Goal: Task Accomplishment & Management: Use online tool/utility

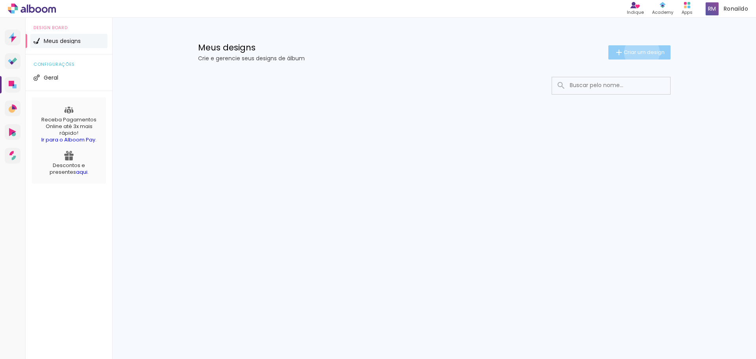
click at [640, 52] on span "Criar um design" at bounding box center [644, 52] width 41 height 5
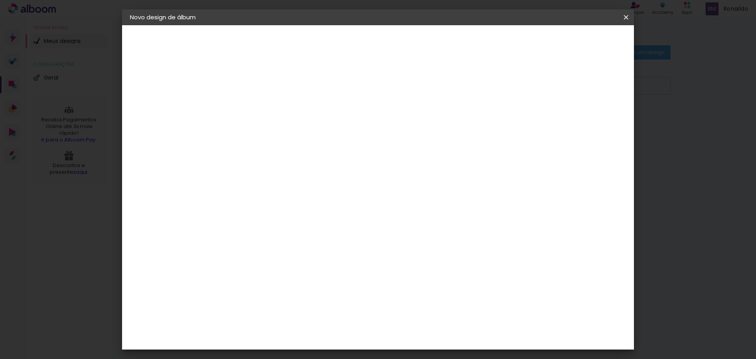
click at [259, 108] on input at bounding box center [259, 106] width 0 height 12
type input "1"
type input "F"
type input "I"
type input "15 Anos [PERSON_NAME]"
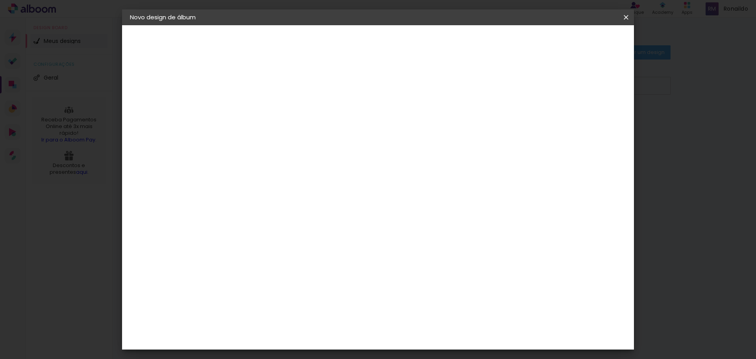
type paper-input "15 Anos [PERSON_NAME]"
click at [0, 0] on slot "Avançar" at bounding box center [0, 0] width 0 height 0
click at [270, 150] on input at bounding box center [279, 150] width 80 height 10
type input "[PERSON_NAME]"
type paper-input "[PERSON_NAME]"
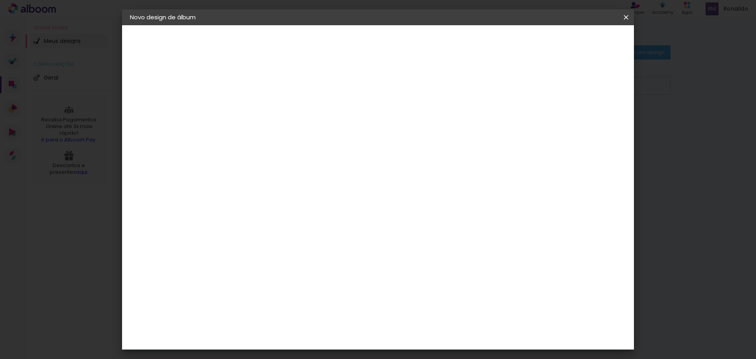
click at [300, 177] on div "[PERSON_NAME]" at bounding box center [280, 178] width 52 height 6
click at [0, 0] on slot "Avançar" at bounding box center [0, 0] width 0 height 0
click at [289, 131] on input "text" at bounding box center [274, 137] width 31 height 12
click at [0, 0] on slot "Encadernados" at bounding box center [0, 0] width 0 height 0
type input "Encadernados"
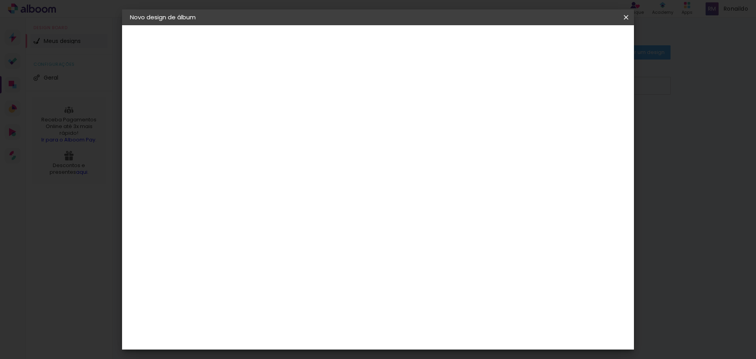
click at [355, 127] on input "Encadernados" at bounding box center [307, 129] width 96 height 12
click at [0, 0] on slot "Encadernados" at bounding box center [0, 0] width 0 height 0
click at [312, 288] on span "20 x 30" at bounding box center [293, 298] width 37 height 21
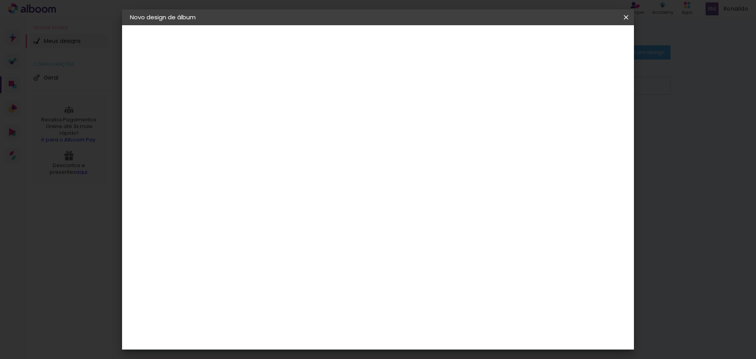
click at [312, 328] on span "20 x 30" at bounding box center [293, 338] width 37 height 21
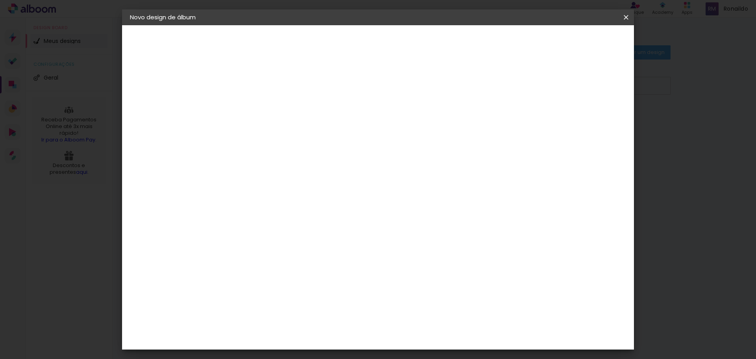
click at [0, 0] on slot "Avançar" at bounding box center [0, 0] width 0 height 0
click at [504, 42] on span "Iniciar design" at bounding box center [487, 42] width 36 height 6
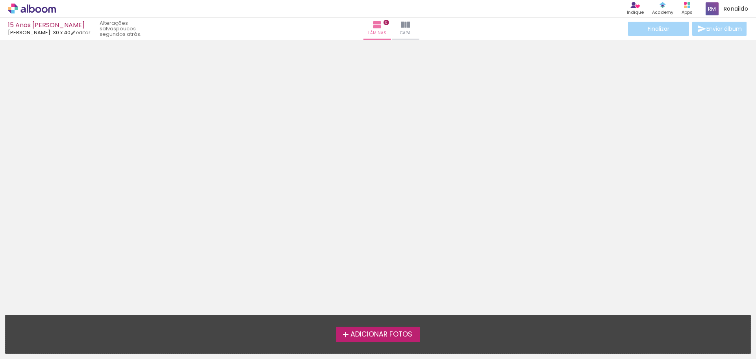
click at [368, 337] on span "Adicionar Fotos" at bounding box center [381, 334] width 62 height 7
click at [0, 0] on input "file" at bounding box center [0, 0] width 0 height 0
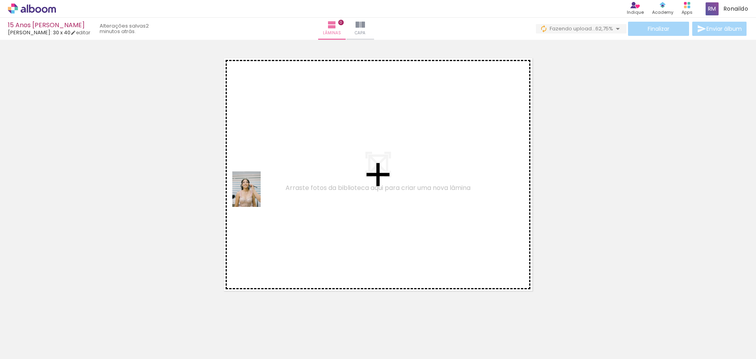
drag, startPoint x: 221, startPoint y: 340, endPoint x: 312, endPoint y: 183, distance: 181.8
click at [312, 183] on quentale-workspace at bounding box center [378, 179] width 756 height 359
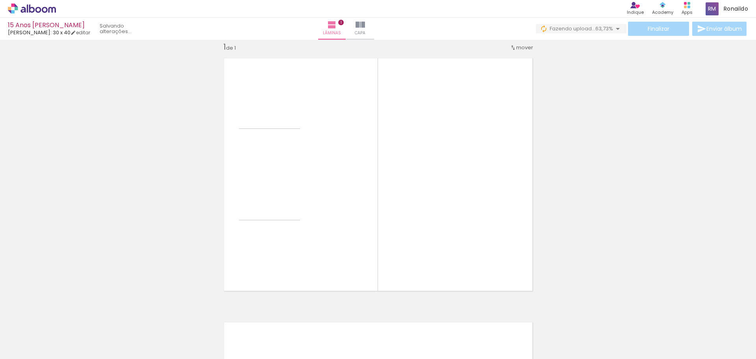
scroll to position [10, 0]
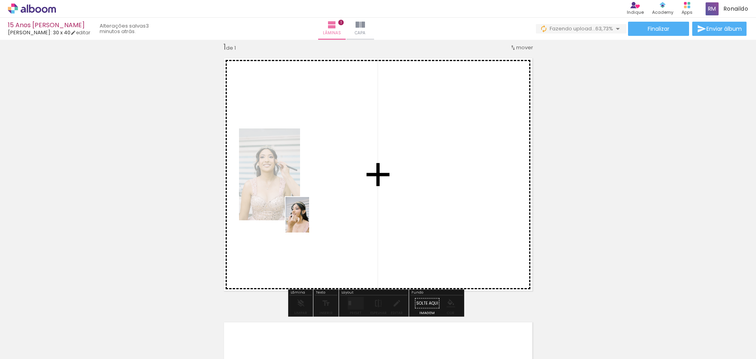
drag, startPoint x: 260, startPoint y: 339, endPoint x: 309, endPoint y: 221, distance: 128.9
click at [309, 221] on quentale-workspace at bounding box center [378, 179] width 756 height 359
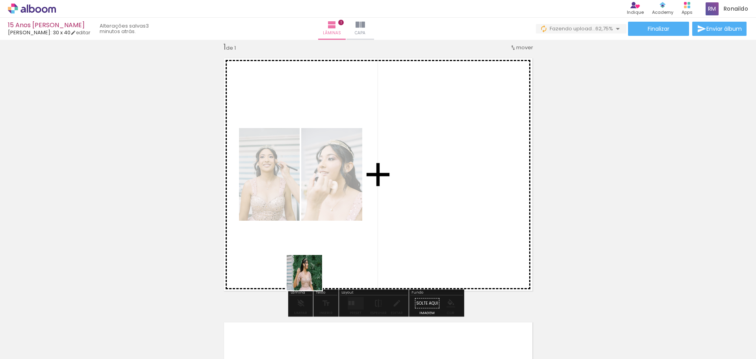
drag, startPoint x: 302, startPoint y: 337, endPoint x: 302, endPoint y: 225, distance: 111.8
click at [302, 225] on quentale-workspace at bounding box center [378, 179] width 756 height 359
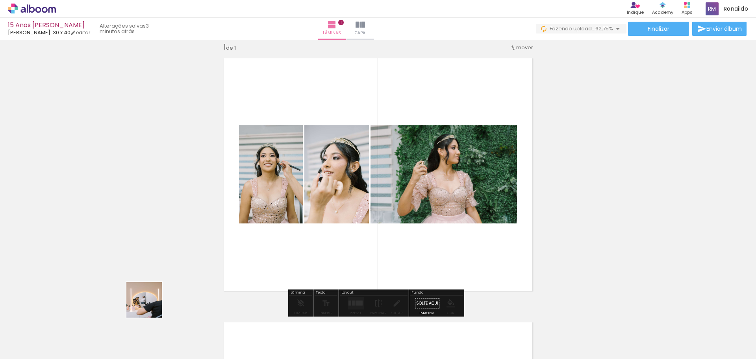
drag, startPoint x: 122, startPoint y: 335, endPoint x: 236, endPoint y: 242, distance: 147.5
click at [236, 242] on quentale-workspace at bounding box center [378, 179] width 756 height 359
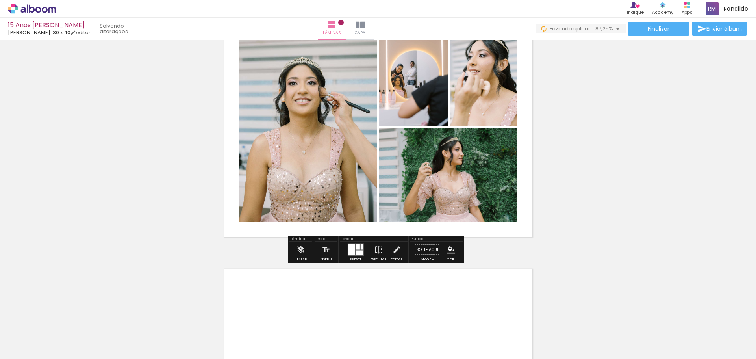
scroll to position [0, 0]
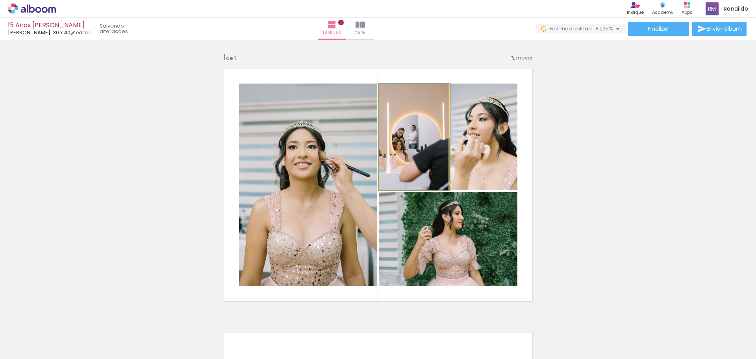
drag, startPoint x: 393, startPoint y: 133, endPoint x: 461, endPoint y: 136, distance: 68.2
click at [0, 0] on slot at bounding box center [0, 0] width 0 height 0
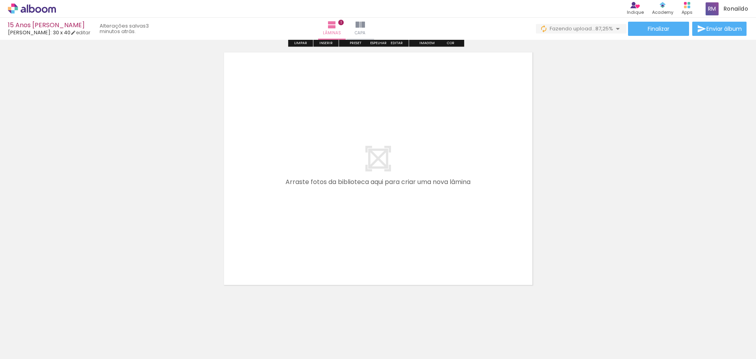
scroll to position [289, 0]
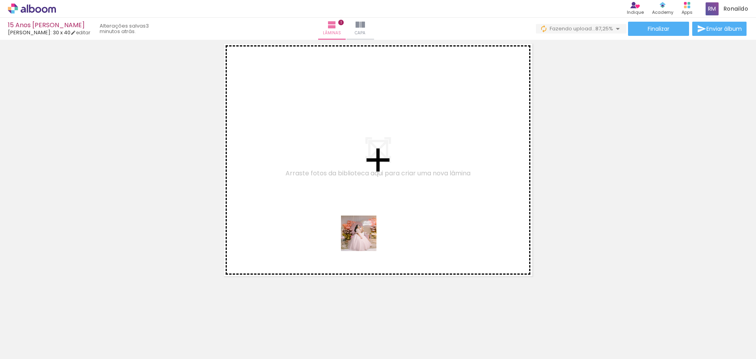
drag, startPoint x: 345, startPoint y: 334, endPoint x: 363, endPoint y: 214, distance: 121.2
click at [364, 215] on quentale-workspace at bounding box center [378, 179] width 756 height 359
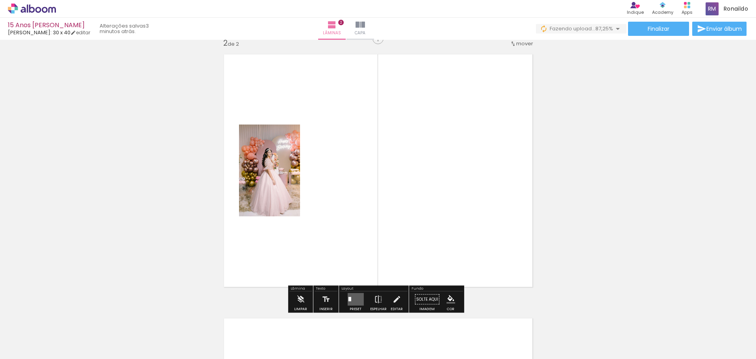
scroll to position [274, 0]
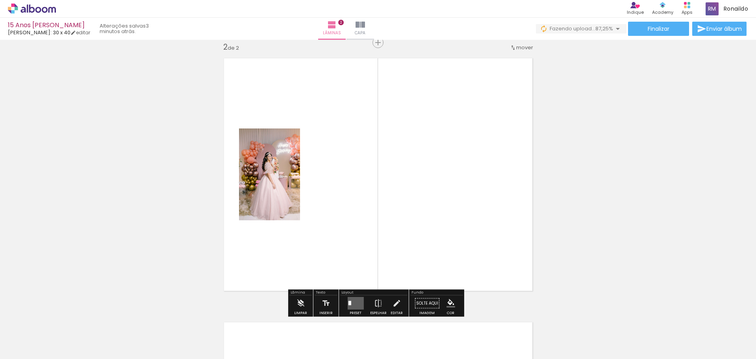
drag, startPoint x: 391, startPoint y: 333, endPoint x: 397, endPoint y: 248, distance: 84.9
click at [393, 249] on quentale-workspace at bounding box center [378, 179] width 756 height 359
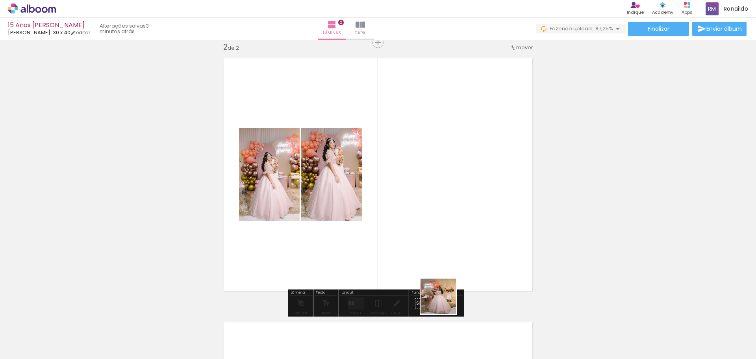
drag, startPoint x: 439, startPoint y: 330, endPoint x: 441, endPoint y: 225, distance: 105.5
click at [442, 228] on quentale-workspace at bounding box center [378, 179] width 756 height 359
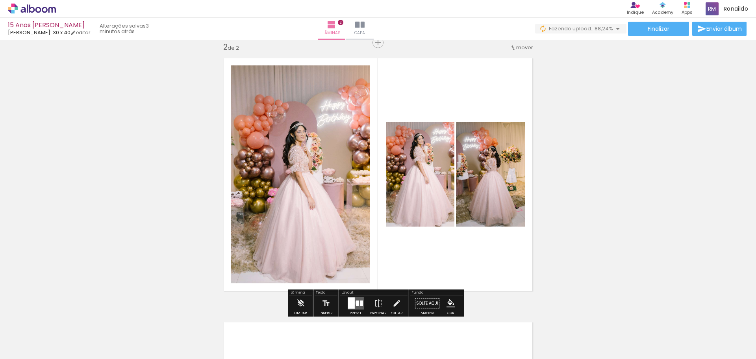
click at [350, 302] on div at bounding box center [351, 302] width 7 height 11
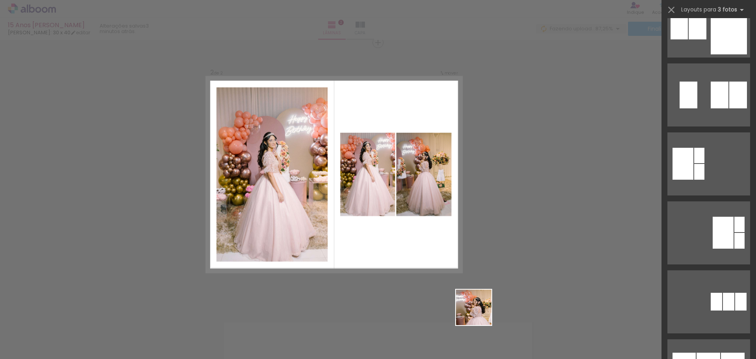
scroll to position [0, 0]
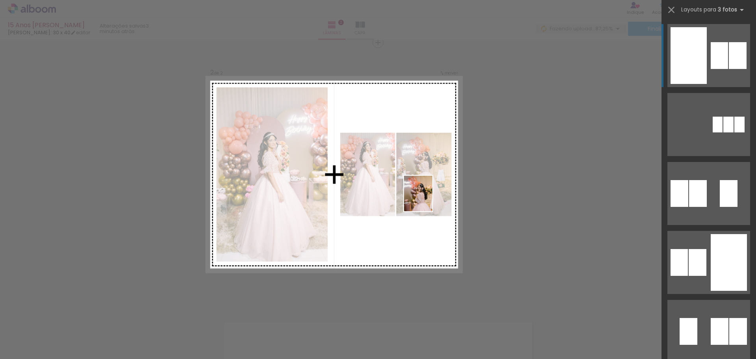
drag, startPoint x: 479, startPoint y: 335, endPoint x: 428, endPoint y: 199, distance: 145.0
click at [428, 199] on quentale-workspace at bounding box center [378, 179] width 756 height 359
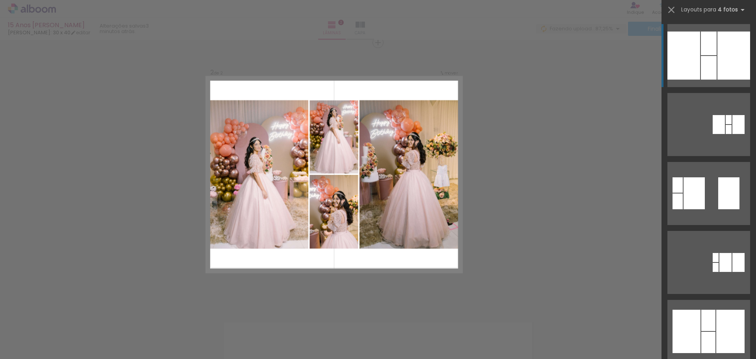
click at [705, 51] on div at bounding box center [709, 44] width 16 height 24
click at [697, 50] on div at bounding box center [683, 56] width 33 height 48
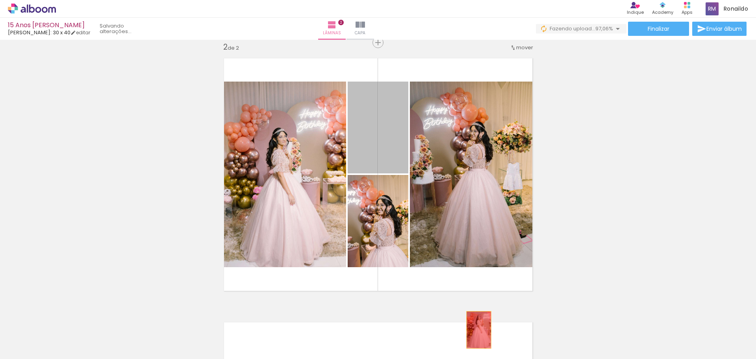
drag, startPoint x: 392, startPoint y: 145, endPoint x: 474, endPoint y: 330, distance: 201.9
click at [474, 330] on quentale-workspace at bounding box center [378, 179] width 756 height 359
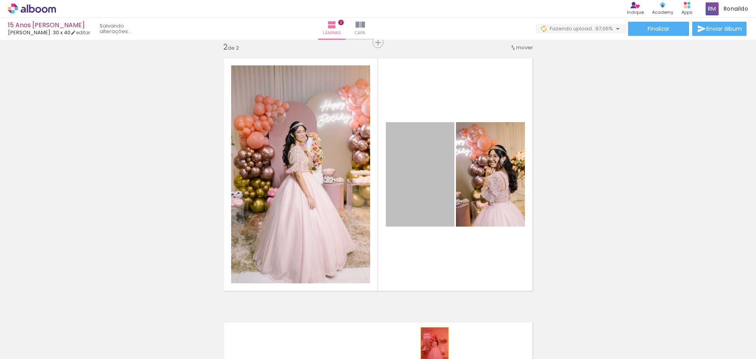
drag, startPoint x: 420, startPoint y: 186, endPoint x: 433, endPoint y: 340, distance: 154.6
click at [432, 342] on quentale-workspace at bounding box center [378, 179] width 756 height 359
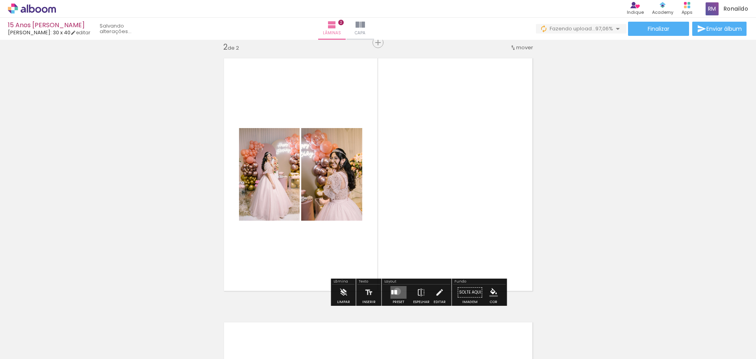
click at [395, 291] on quentale-layouter at bounding box center [398, 292] width 16 height 13
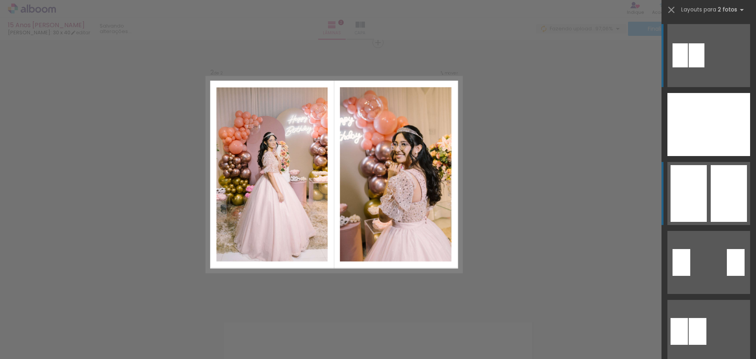
click at [705, 67] on div at bounding box center [697, 55] width 16 height 24
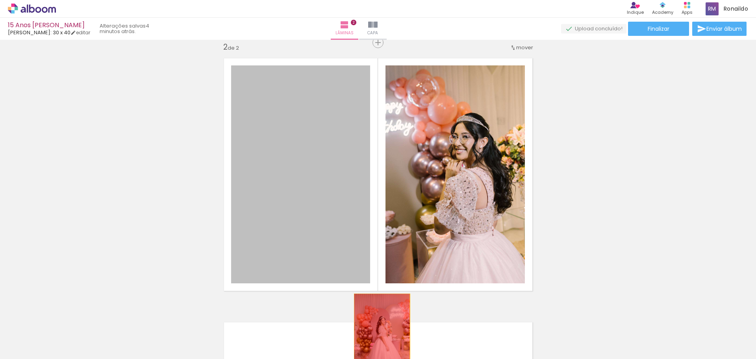
drag, startPoint x: 311, startPoint y: 201, endPoint x: 404, endPoint y: 308, distance: 141.6
click at [379, 336] on quentale-workspace at bounding box center [378, 179] width 756 height 359
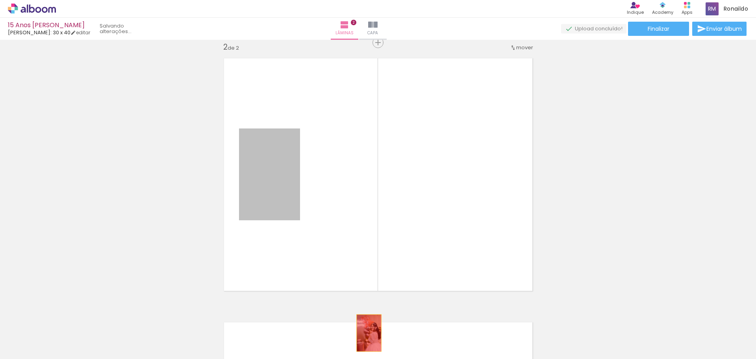
drag, startPoint x: 275, startPoint y: 190, endPoint x: 367, endPoint y: 332, distance: 169.4
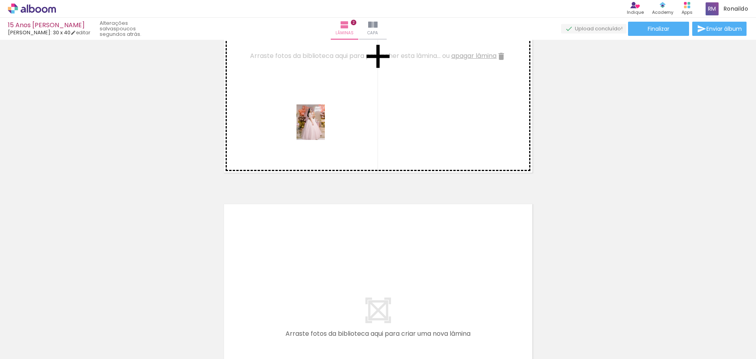
drag, startPoint x: 393, startPoint y: 341, endPoint x: 320, endPoint y: 128, distance: 225.4
click at [320, 128] on quentale-workspace at bounding box center [378, 179] width 756 height 359
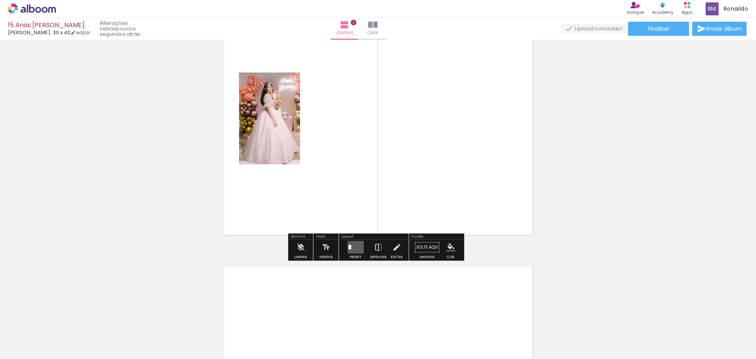
scroll to position [353, 0]
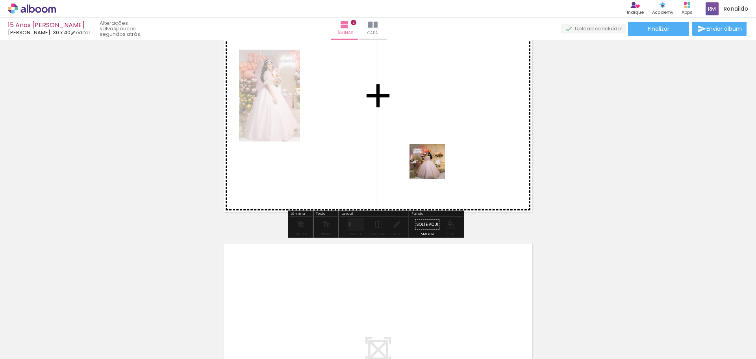
drag, startPoint x: 438, startPoint y: 342, endPoint x: 432, endPoint y: 166, distance: 176.1
click at [432, 166] on quentale-workspace at bounding box center [378, 179] width 756 height 359
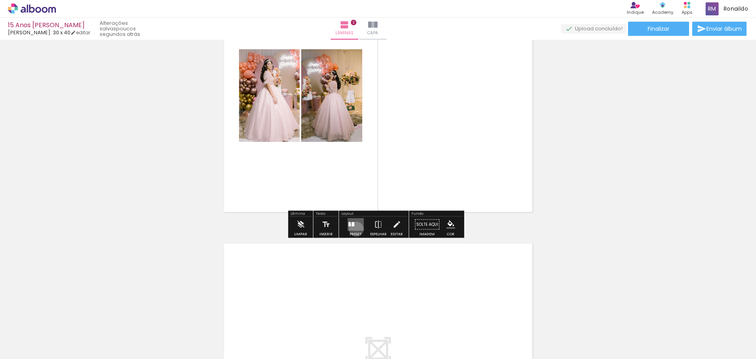
click at [354, 229] on quentale-layouter at bounding box center [355, 224] width 16 height 13
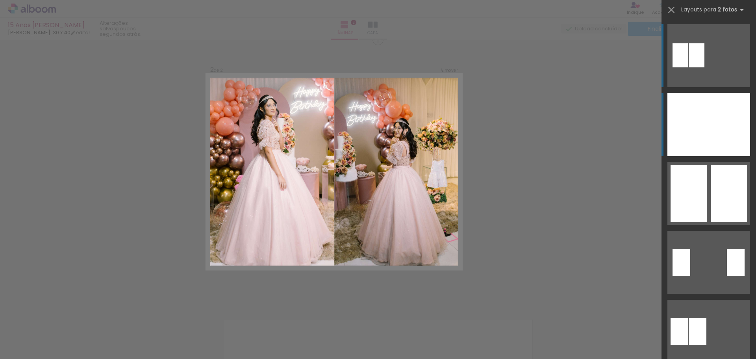
scroll to position [274, 0]
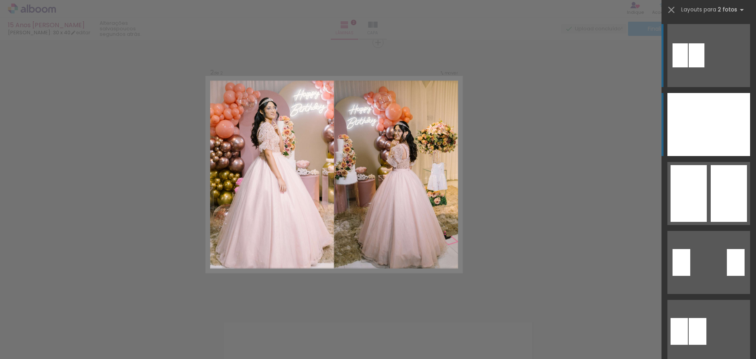
click at [700, 135] on div at bounding box center [687, 124] width 41 height 63
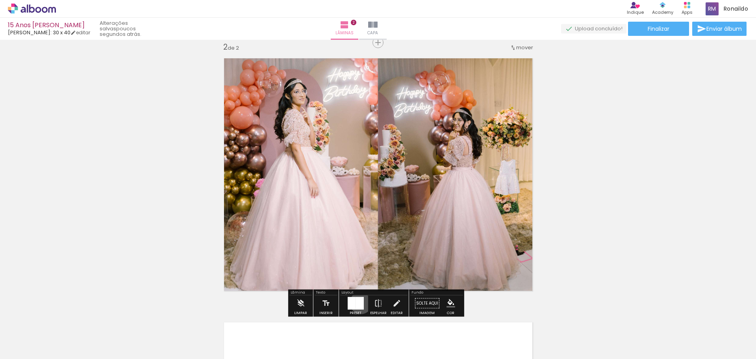
click at [359, 302] on div at bounding box center [359, 303] width 8 height 13
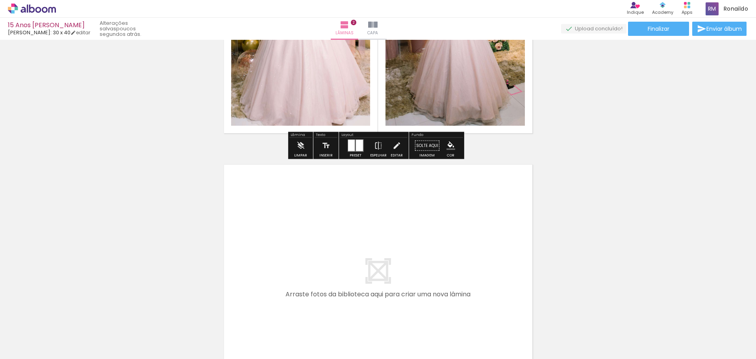
drag, startPoint x: 516, startPoint y: 338, endPoint x: 400, endPoint y: 226, distance: 161.5
click at [400, 226] on quentale-workspace at bounding box center [378, 179] width 756 height 359
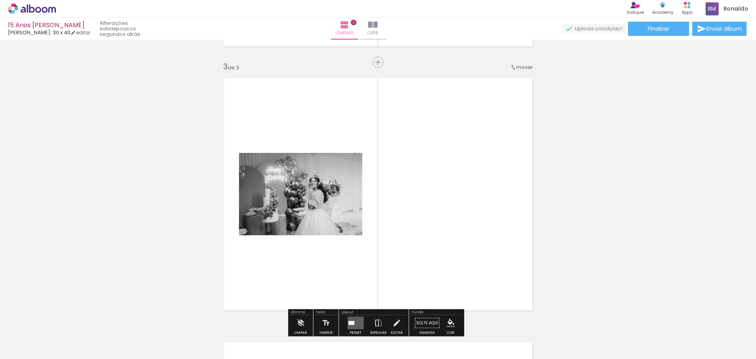
scroll to position [538, 0]
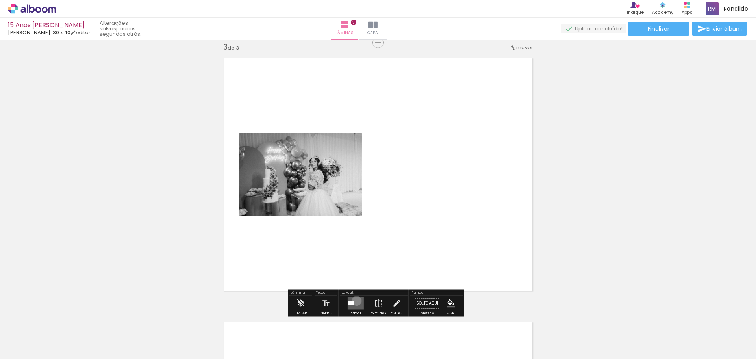
click at [355, 300] on quentale-layouter at bounding box center [355, 303] width 16 height 13
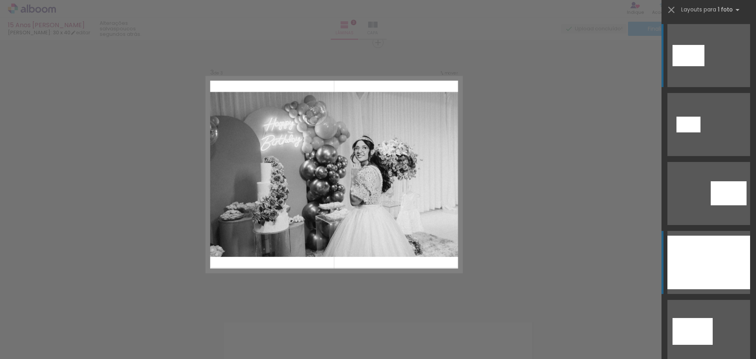
click at [692, 268] on div at bounding box center [708, 262] width 83 height 54
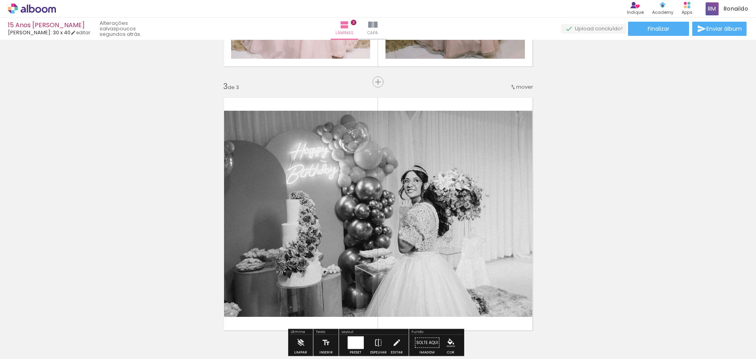
scroll to position [538, 0]
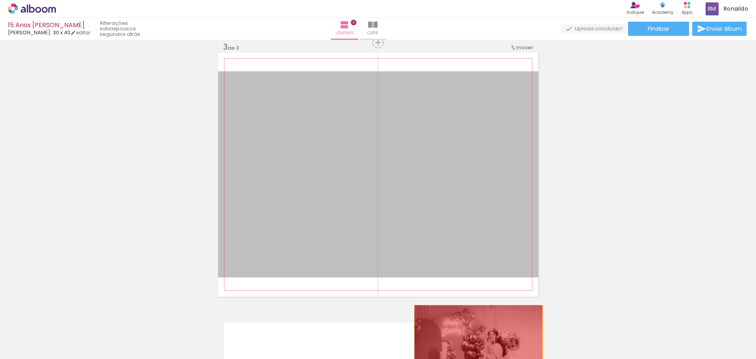
drag, startPoint x: 413, startPoint y: 191, endPoint x: 475, endPoint y: 343, distance: 164.0
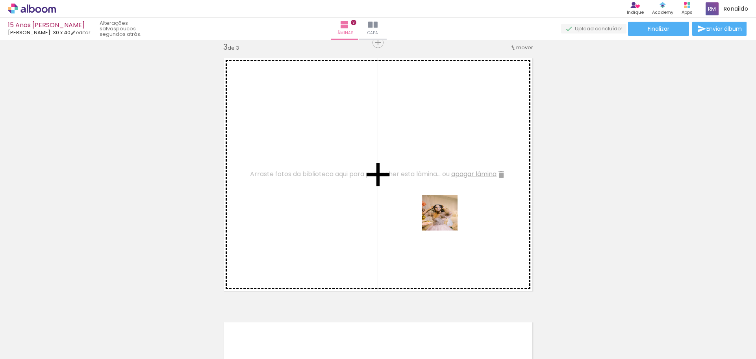
drag, startPoint x: 567, startPoint y: 336, endPoint x: 397, endPoint y: 187, distance: 225.8
click at [399, 191] on quentale-workspace at bounding box center [378, 179] width 756 height 359
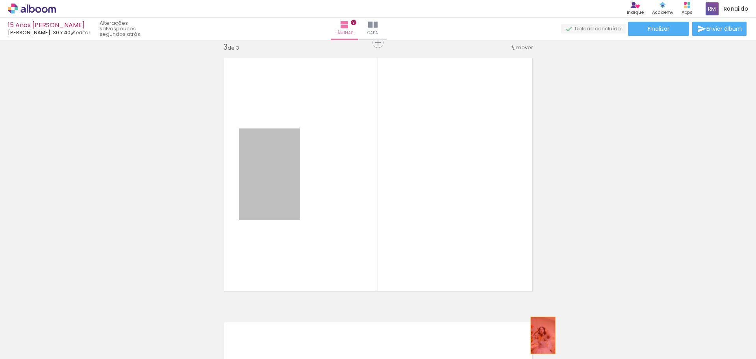
drag, startPoint x: 254, startPoint y: 183, endPoint x: 539, endPoint y: 334, distance: 322.7
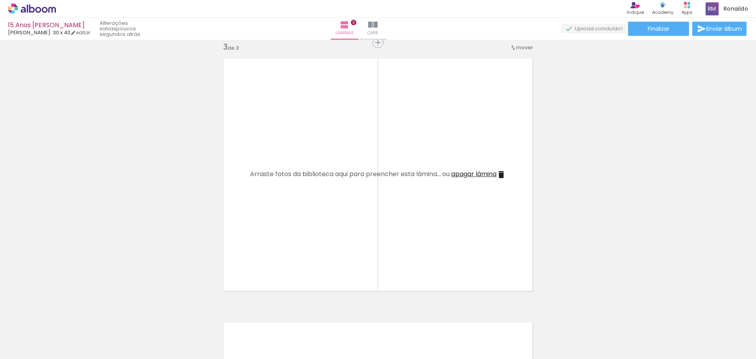
scroll to position [0, 301]
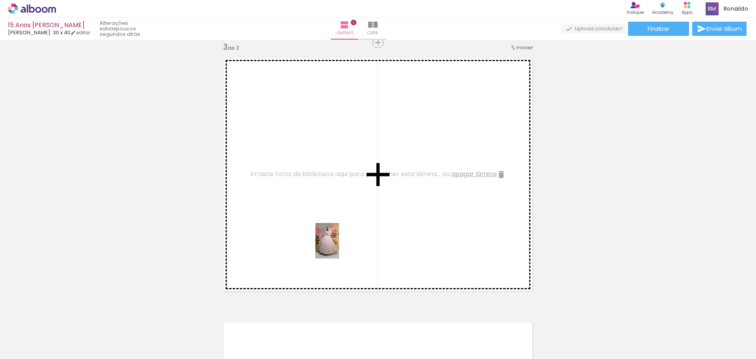
drag, startPoint x: 354, startPoint y: 337, endPoint x: 339, endPoint y: 247, distance: 91.7
click at [339, 247] on quentale-workspace at bounding box center [378, 179] width 756 height 359
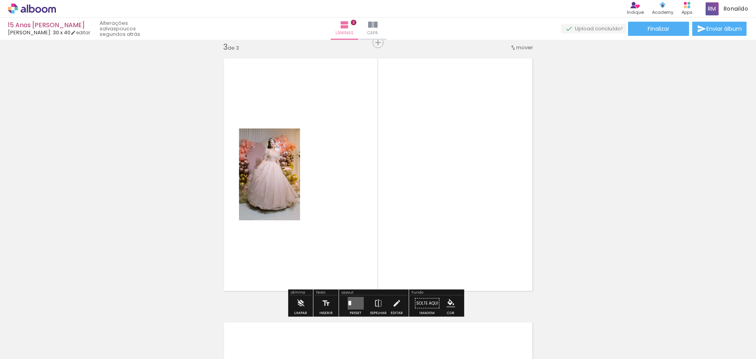
drag, startPoint x: 395, startPoint y: 339, endPoint x: 372, endPoint y: 222, distance: 118.7
click at [355, 206] on quentale-workspace at bounding box center [378, 179] width 756 height 359
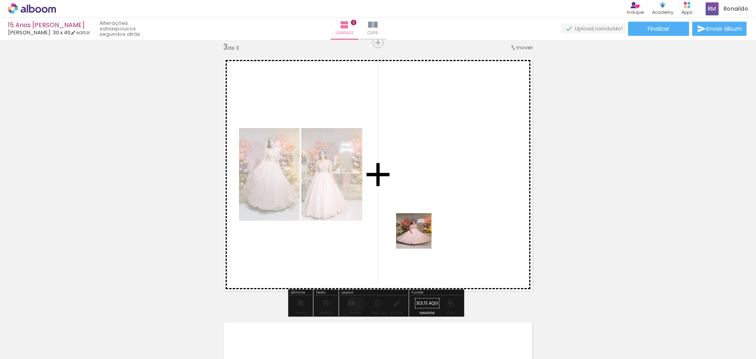
drag, startPoint x: 443, startPoint y: 336, endPoint x: 417, endPoint y: 226, distance: 113.3
click at [417, 224] on quentale-workspace at bounding box center [378, 179] width 756 height 359
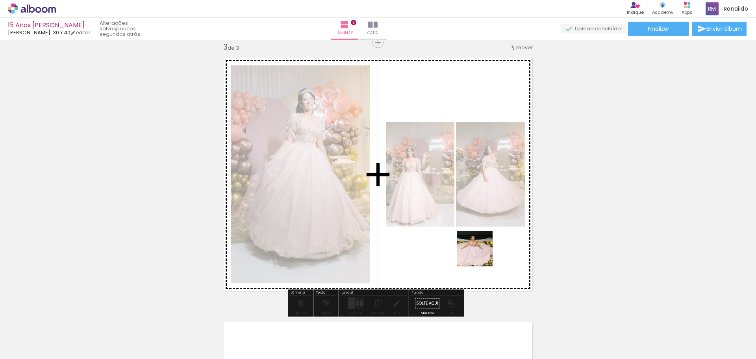
drag, startPoint x: 490, startPoint y: 345, endPoint x: 479, endPoint y: 229, distance: 116.7
click at [477, 226] on quentale-workspace at bounding box center [378, 179] width 756 height 359
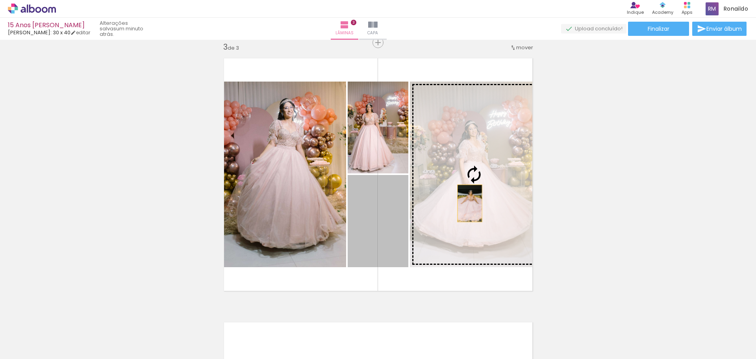
drag, startPoint x: 366, startPoint y: 237, endPoint x: 467, endPoint y: 203, distance: 106.5
click at [0, 0] on slot at bounding box center [0, 0] width 0 height 0
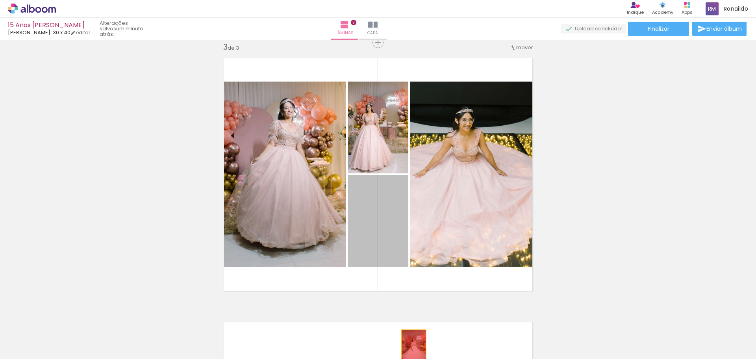
drag, startPoint x: 381, startPoint y: 241, endPoint x: 411, endPoint y: 348, distance: 110.8
click at [411, 348] on quentale-workspace at bounding box center [378, 179] width 756 height 359
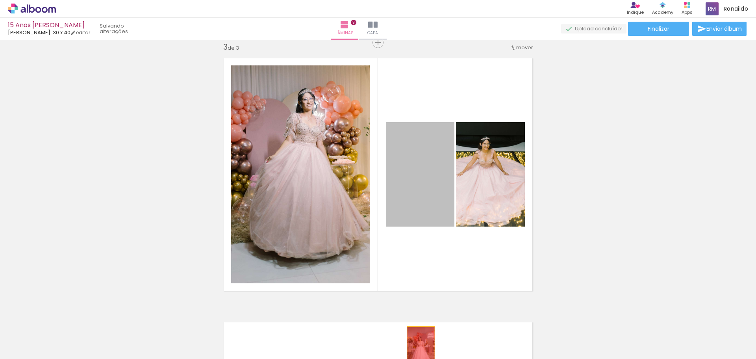
drag, startPoint x: 398, startPoint y: 178, endPoint x: 418, endPoint y: 347, distance: 170.9
click at [418, 347] on quentale-workspace at bounding box center [378, 179] width 756 height 359
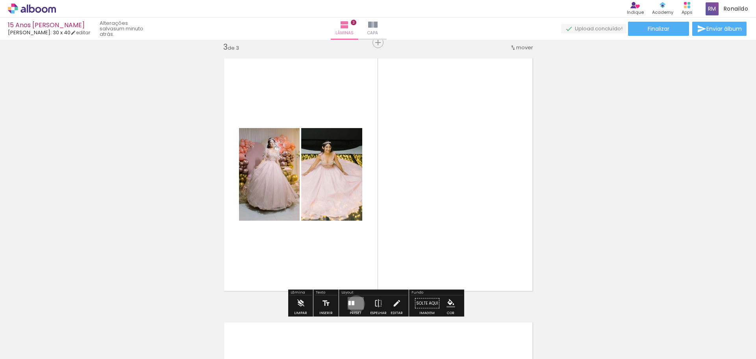
click at [354, 304] on quentale-layouter at bounding box center [355, 303] width 16 height 13
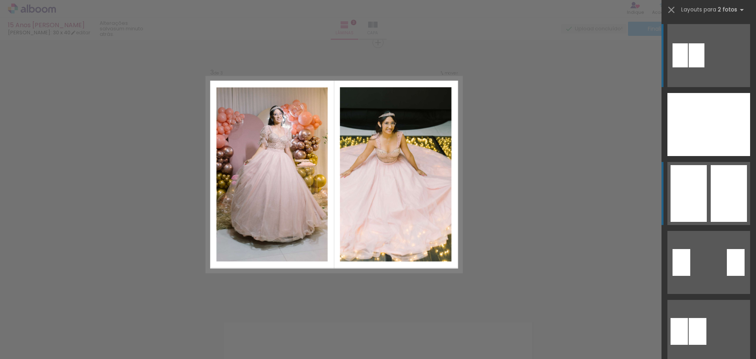
click at [688, 67] on div at bounding box center [680, 55] width 15 height 24
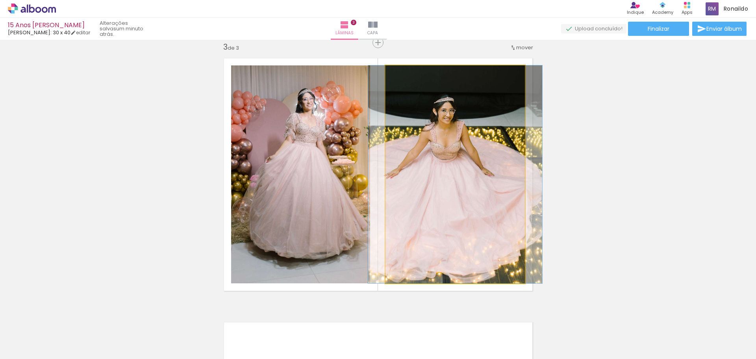
click at [446, 187] on quentale-photo at bounding box center [455, 174] width 139 height 218
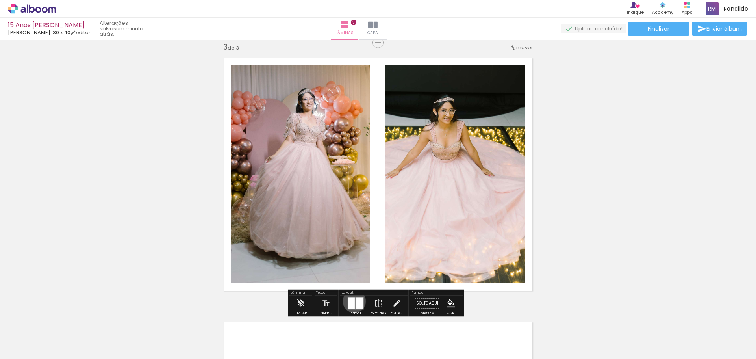
click at [352, 301] on div at bounding box center [351, 302] width 7 height 11
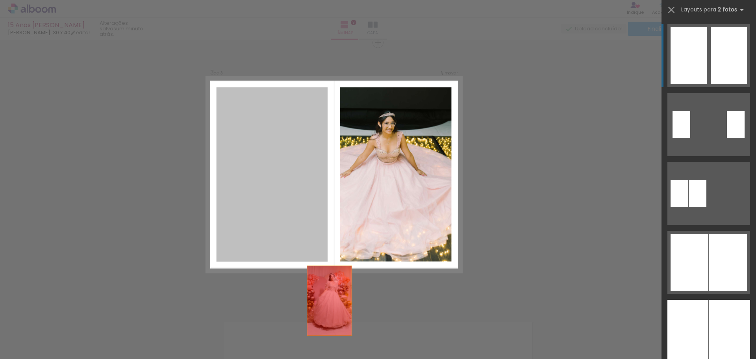
drag, startPoint x: 242, startPoint y: 178, endPoint x: 341, endPoint y: 332, distance: 182.4
click at [341, 332] on quentale-workspace at bounding box center [378, 179] width 756 height 359
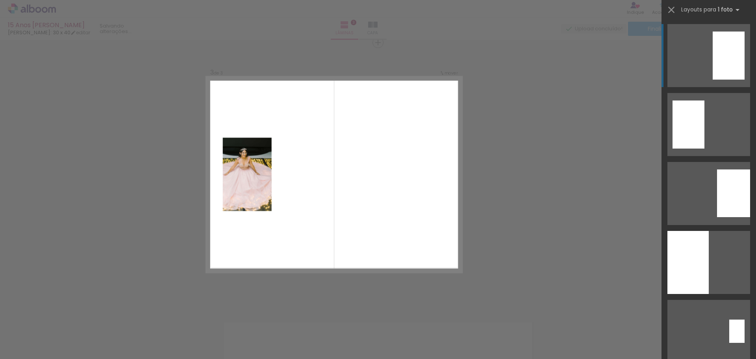
scroll to position [0, 0]
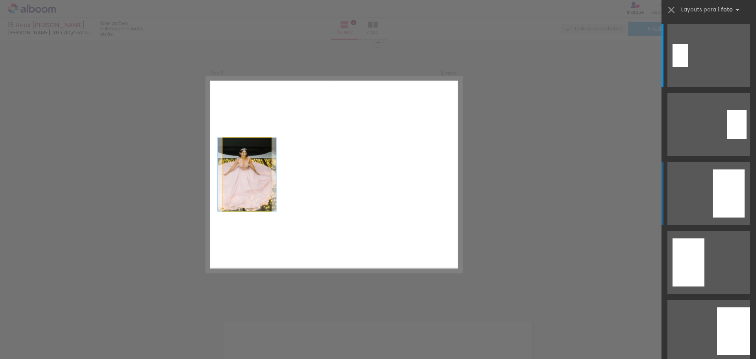
click at [248, 180] on quentale-photo at bounding box center [246, 173] width 49 height 73
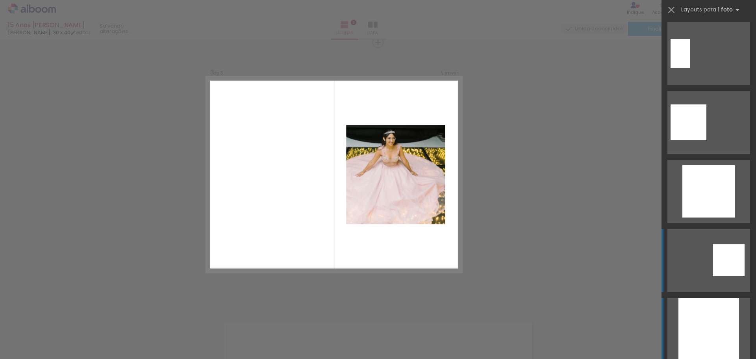
scroll to position [709, 0]
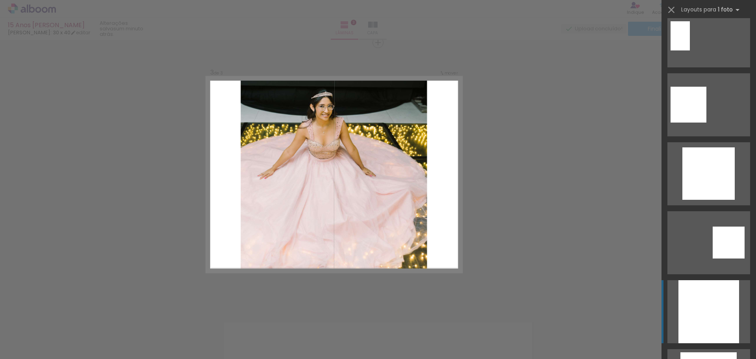
click at [700, 316] on div at bounding box center [709, 311] width 61 height 63
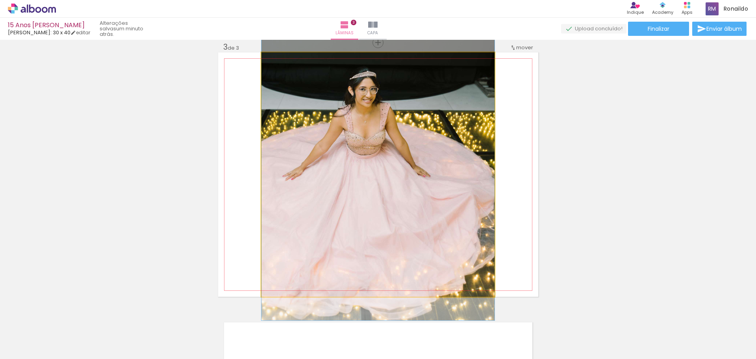
click at [362, 180] on quentale-photo at bounding box center [377, 174] width 233 height 244
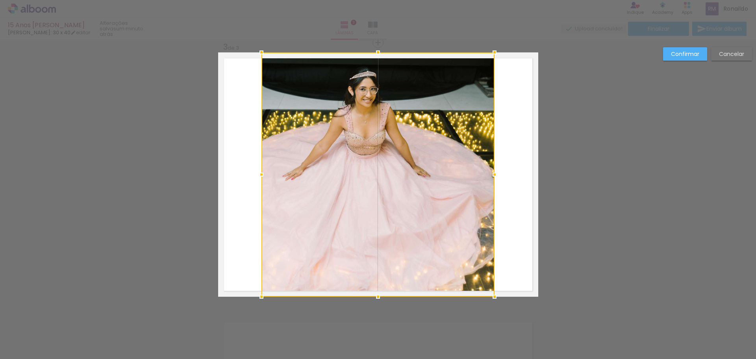
click at [362, 175] on div at bounding box center [377, 174] width 233 height 244
click at [371, 178] on div at bounding box center [377, 174] width 233 height 244
click at [372, 178] on div at bounding box center [377, 174] width 233 height 244
drag, startPoint x: 749, startPoint y: 181, endPoint x: 736, endPoint y: 98, distance: 83.8
click at [749, 179] on div "Confirmar Cancelar" at bounding box center [378, 39] width 756 height 1074
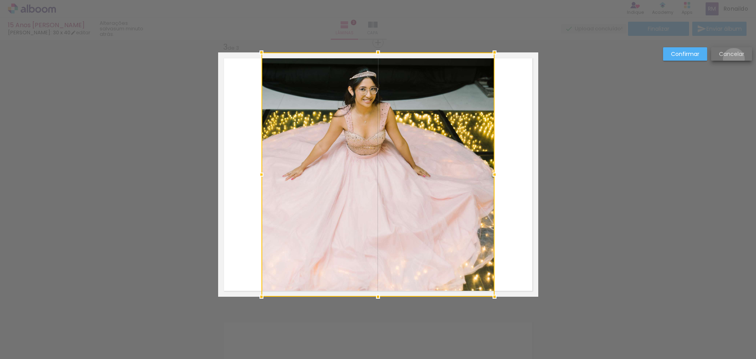
click at [734, 59] on paper-button "Cancelar" at bounding box center [731, 53] width 41 height 13
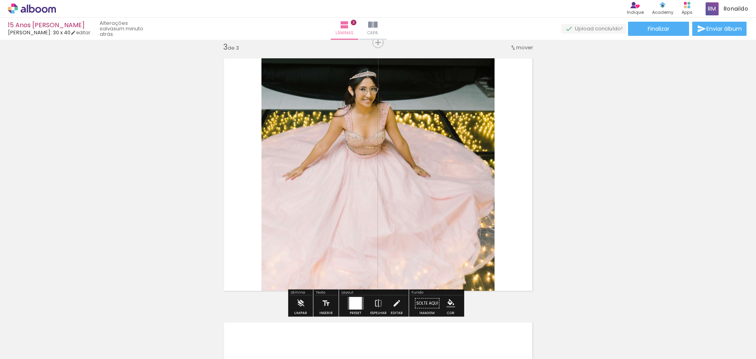
click at [458, 171] on quentale-photo at bounding box center [377, 174] width 233 height 244
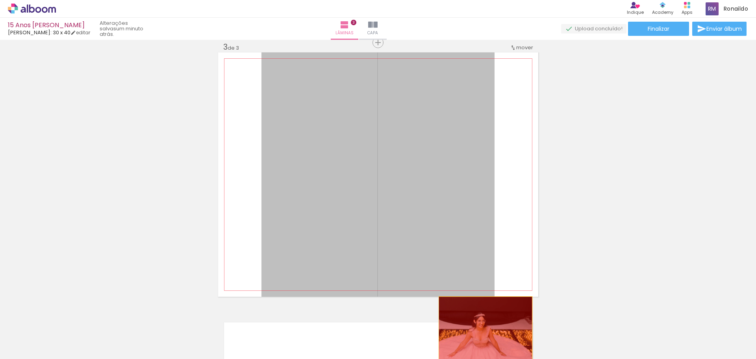
drag, startPoint x: 455, startPoint y: 228, endPoint x: 497, endPoint y: 319, distance: 100.1
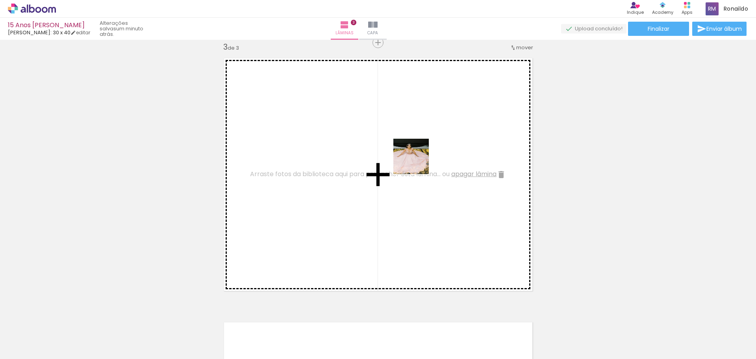
drag, startPoint x: 484, startPoint y: 340, endPoint x: 402, endPoint y: 145, distance: 212.2
click at [400, 142] on quentale-workspace at bounding box center [378, 179] width 756 height 359
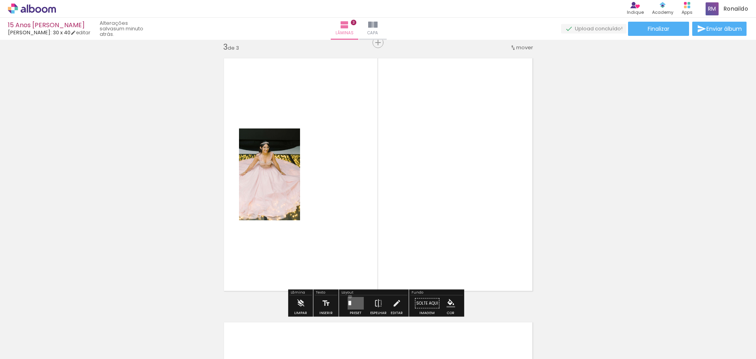
click at [349, 300] on div at bounding box center [355, 303] width 21 height 16
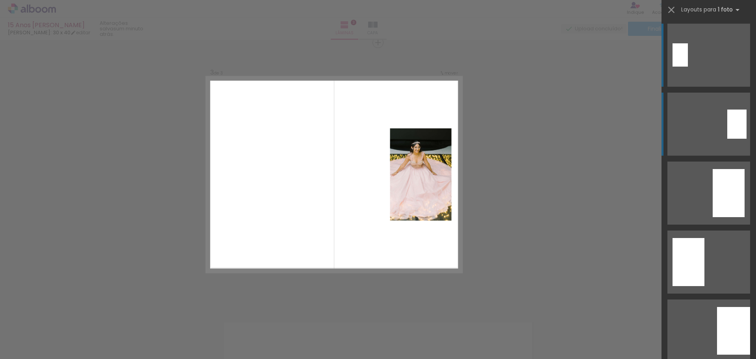
scroll to position [0, 0]
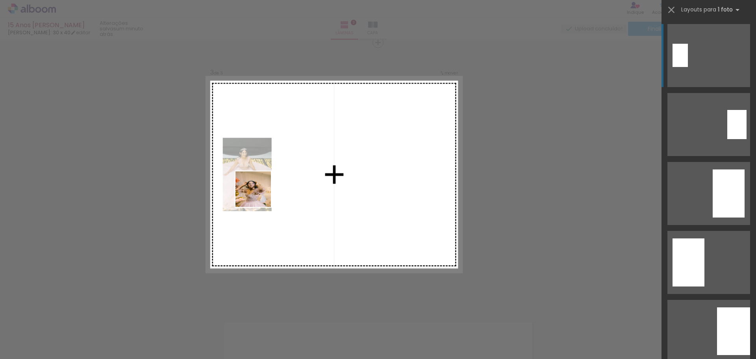
drag, startPoint x: 267, startPoint y: 339, endPoint x: 259, endPoint y: 195, distance: 143.9
click at [259, 195] on quentale-workspace at bounding box center [378, 179] width 756 height 359
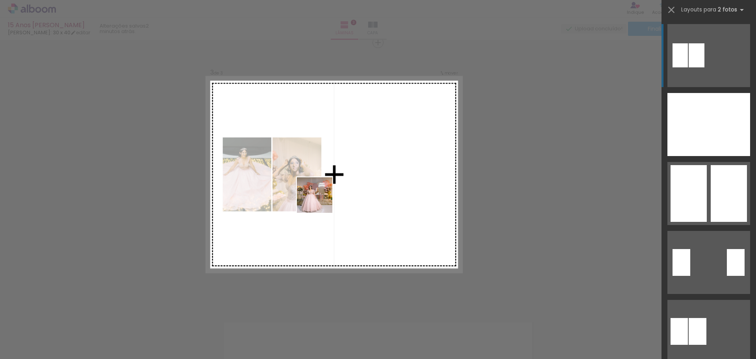
drag, startPoint x: 390, startPoint y: 343, endPoint x: 321, endPoint y: 201, distance: 157.8
click at [321, 201] on quentale-workspace at bounding box center [378, 179] width 756 height 359
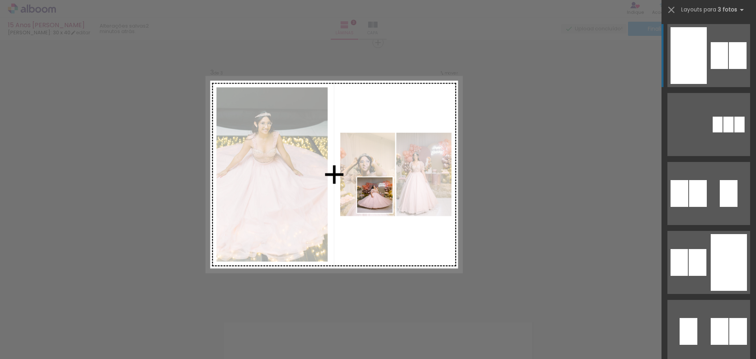
drag, startPoint x: 443, startPoint y: 341, endPoint x: 470, endPoint y: 267, distance: 79.0
click at [378, 195] on quentale-workspace at bounding box center [378, 179] width 756 height 359
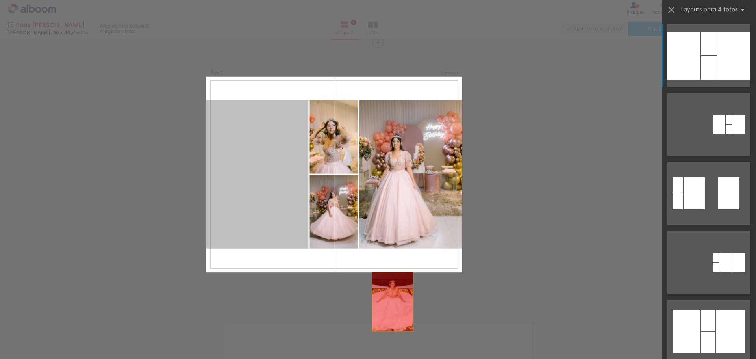
drag, startPoint x: 260, startPoint y: 183, endPoint x: 423, endPoint y: 333, distance: 222.1
click at [423, 333] on quentale-workspace at bounding box center [378, 179] width 756 height 359
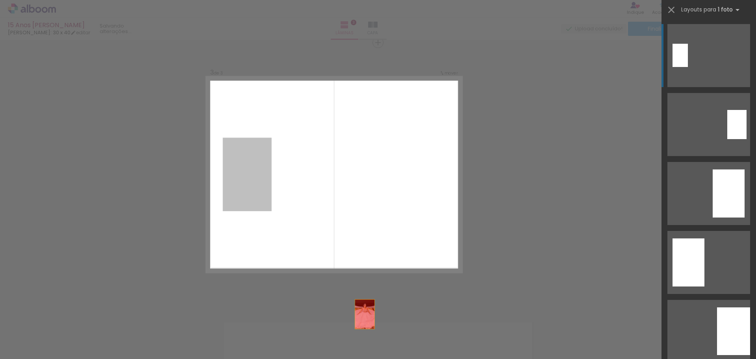
drag, startPoint x: 251, startPoint y: 185, endPoint x: 393, endPoint y: 344, distance: 212.5
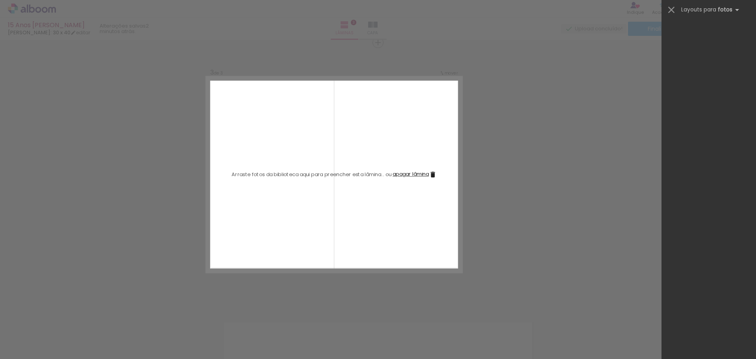
click at [499, 155] on div "Confirmar Cancelar" at bounding box center [378, 39] width 756 height 1074
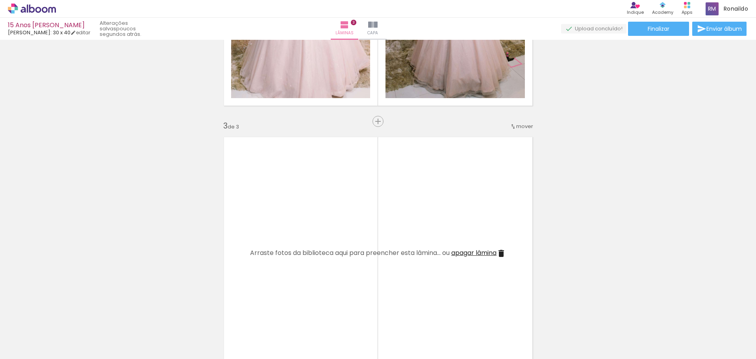
scroll to position [0, 425]
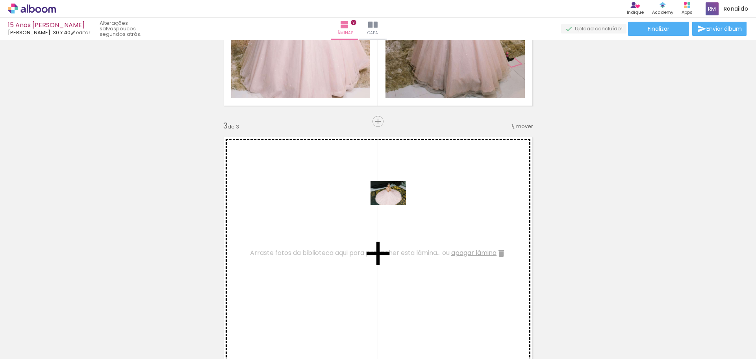
drag, startPoint x: 413, startPoint y: 339, endPoint x: 394, endPoint y: 205, distance: 135.9
click at [394, 205] on quentale-workspace at bounding box center [378, 179] width 756 height 359
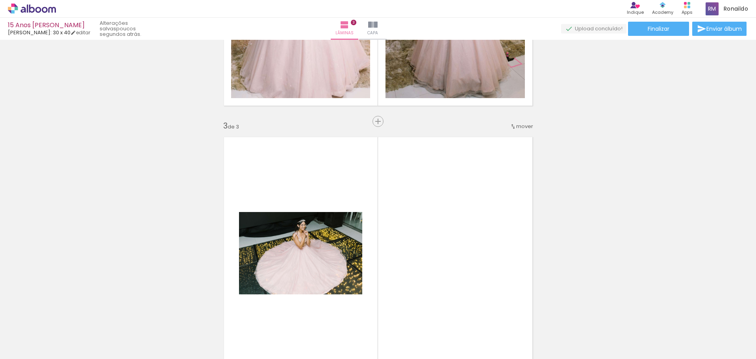
drag, startPoint x: 363, startPoint y: 339, endPoint x: 403, endPoint y: 229, distance: 117.5
click at [403, 229] on quentale-workspace at bounding box center [378, 179] width 756 height 359
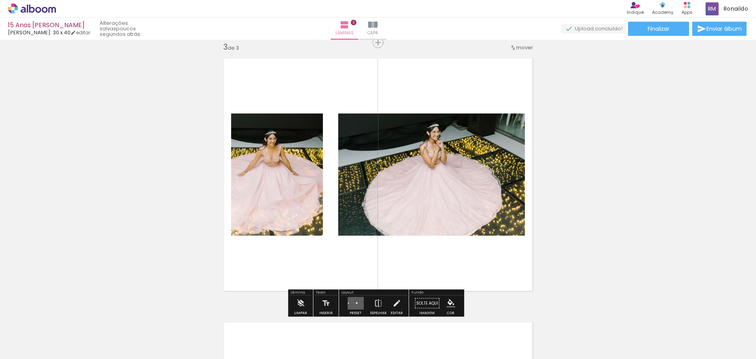
scroll to position [617, 0]
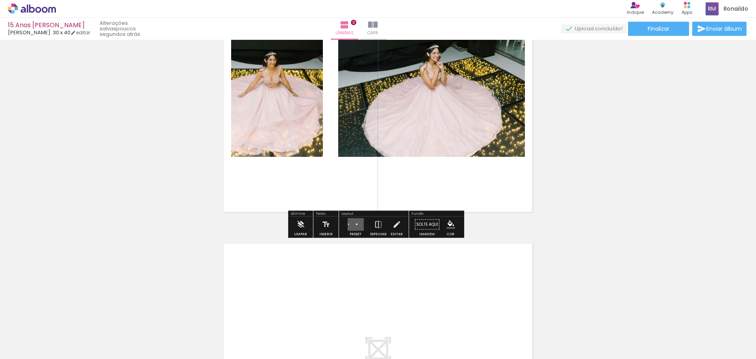
click at [356, 224] on div at bounding box center [357, 224] width 2 height 1
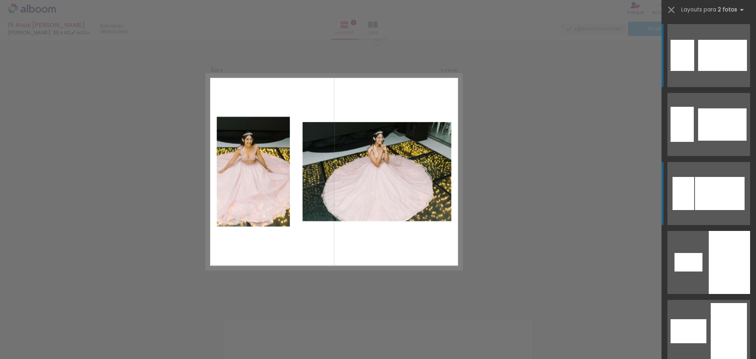
scroll to position [538, 0]
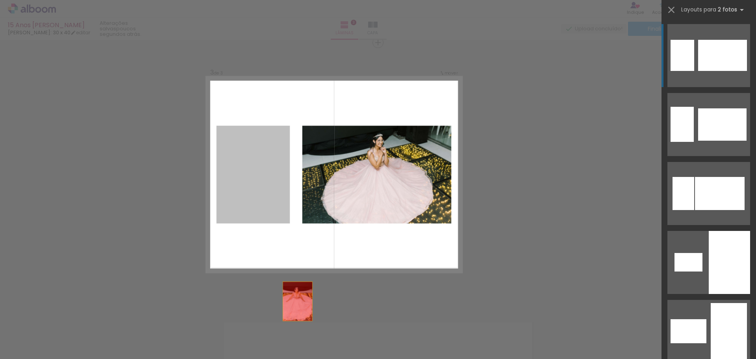
drag, startPoint x: 263, startPoint y: 165, endPoint x: 306, endPoint y: 333, distance: 173.5
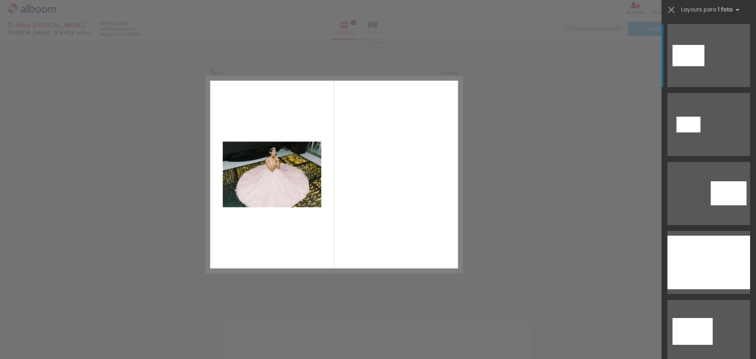
click at [241, 167] on quentale-photo at bounding box center [271, 174] width 98 height 66
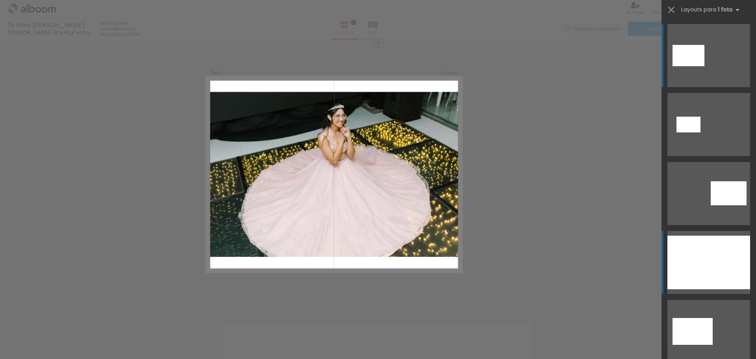
click at [725, 266] on div at bounding box center [708, 262] width 83 height 54
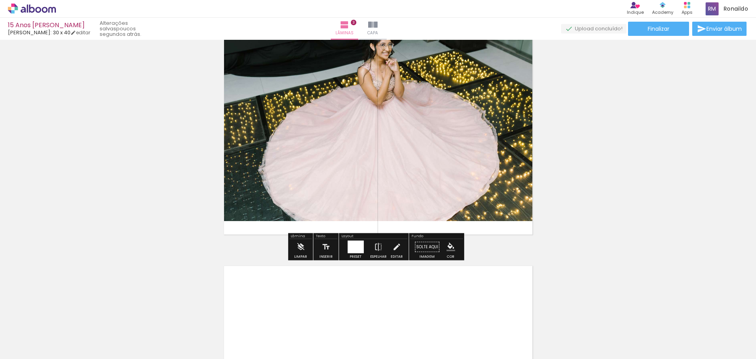
scroll to position [656, 0]
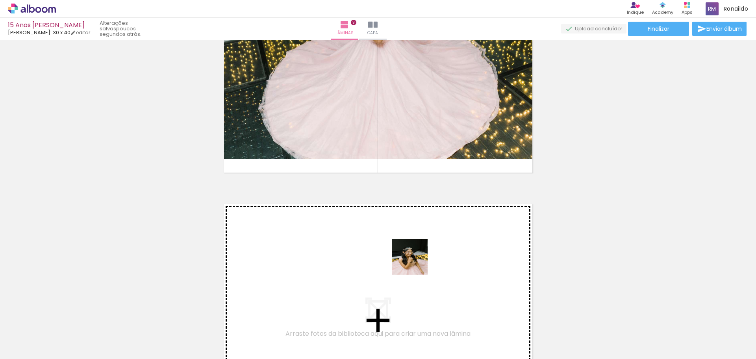
drag, startPoint x: 453, startPoint y: 342, endPoint x: 410, endPoint y: 257, distance: 95.3
click at [410, 257] on quentale-workspace at bounding box center [378, 179] width 756 height 359
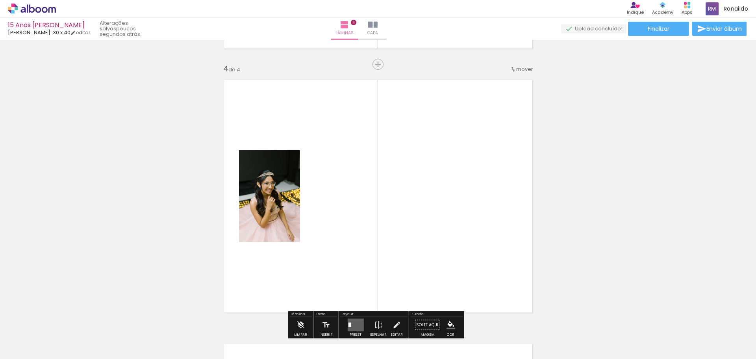
scroll to position [802, 0]
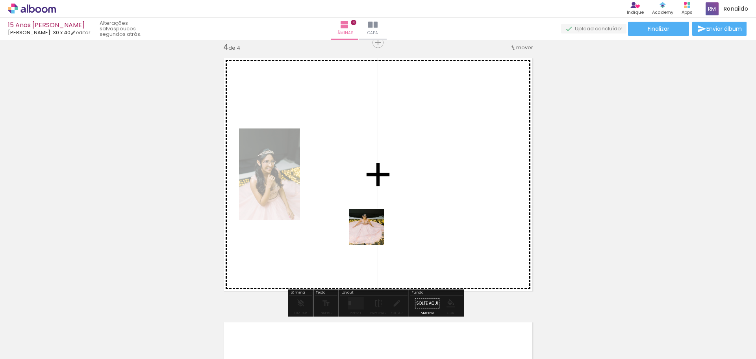
drag, startPoint x: 370, startPoint y: 341, endPoint x: 379, endPoint y: 235, distance: 106.3
click at [372, 232] on quentale-workspace at bounding box center [378, 179] width 756 height 359
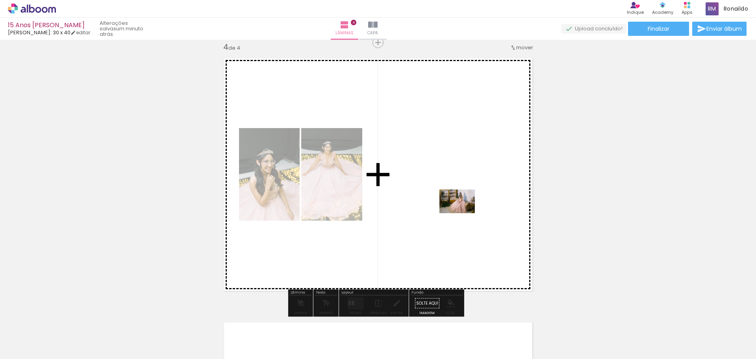
drag, startPoint x: 625, startPoint y: 343, endPoint x: 463, endPoint y: 213, distance: 207.0
click at [463, 213] on quentale-workspace at bounding box center [378, 179] width 756 height 359
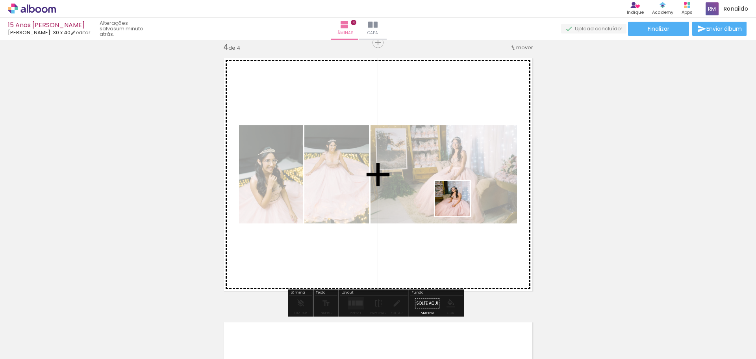
drag, startPoint x: 678, startPoint y: 340, endPoint x: 458, endPoint y: 204, distance: 258.0
click at [458, 204] on quentale-workspace at bounding box center [378, 179] width 756 height 359
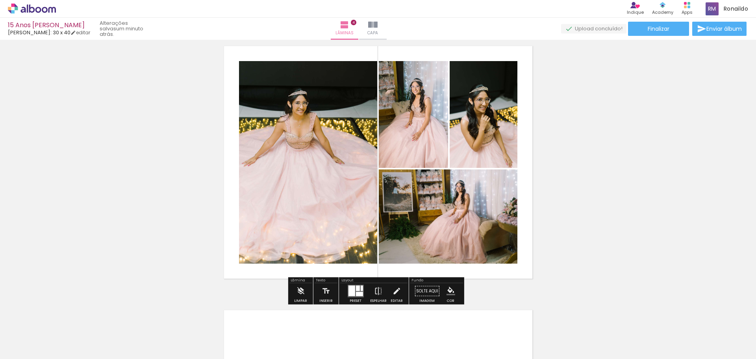
scroll to position [841, 0]
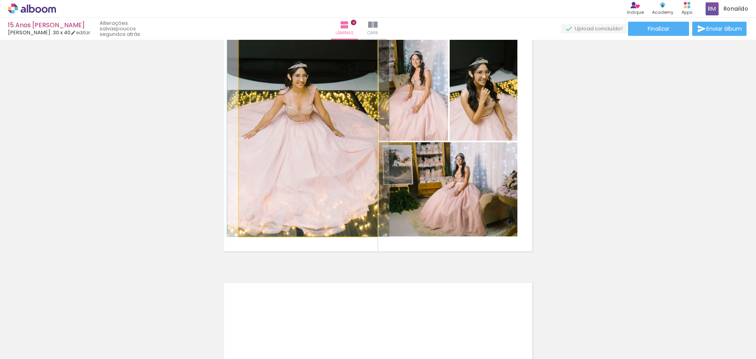
click at [313, 154] on quentale-photo at bounding box center [308, 135] width 138 height 202
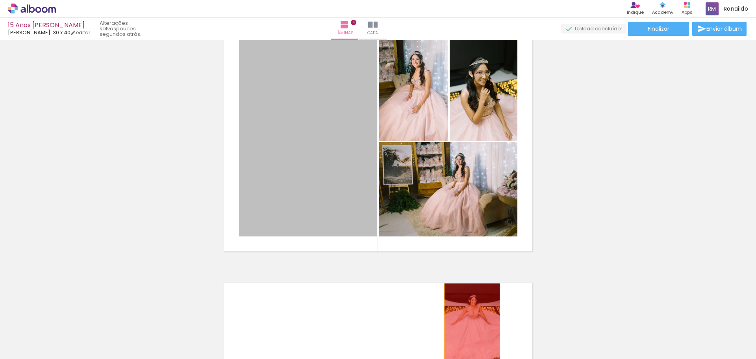
drag, startPoint x: 292, startPoint y: 119, endPoint x: 469, endPoint y: 324, distance: 270.5
click at [469, 324] on quentale-workspace at bounding box center [378, 179] width 756 height 359
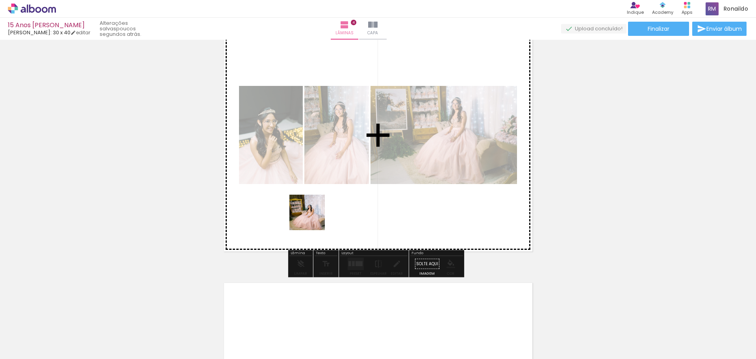
drag, startPoint x: 582, startPoint y: 337, endPoint x: 311, endPoint y: 218, distance: 295.9
click at [311, 218] on quentale-workspace at bounding box center [378, 179] width 756 height 359
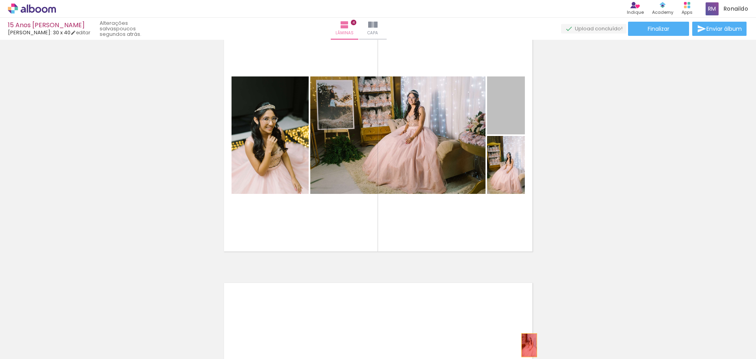
drag, startPoint x: 495, startPoint y: 115, endPoint x: 526, endPoint y: 345, distance: 232.5
click at [526, 345] on quentale-workspace at bounding box center [378, 179] width 756 height 359
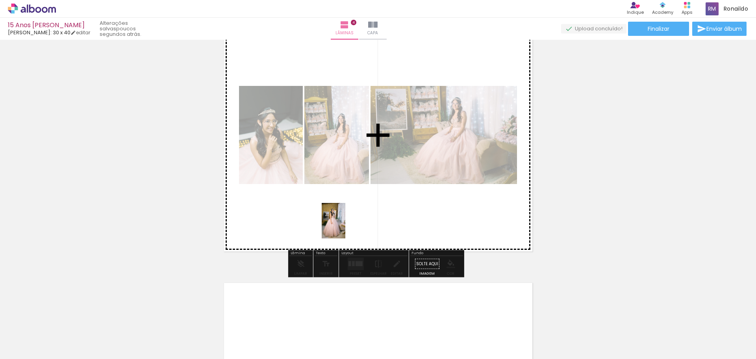
drag, startPoint x: 490, startPoint y: 334, endPoint x: 345, endPoint y: 226, distance: 180.4
click at [345, 226] on quentale-workspace at bounding box center [378, 179] width 756 height 359
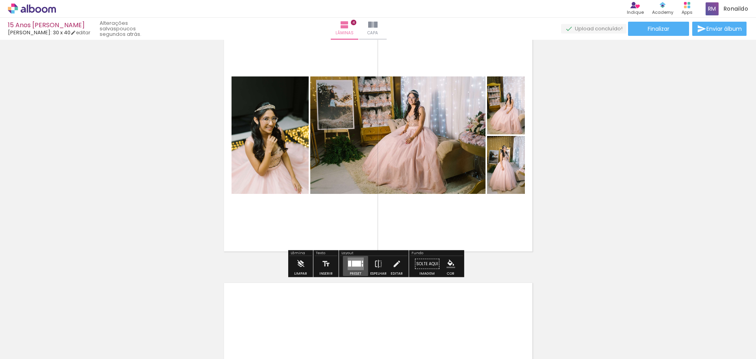
click at [354, 262] on div at bounding box center [356, 264] width 9 height 6
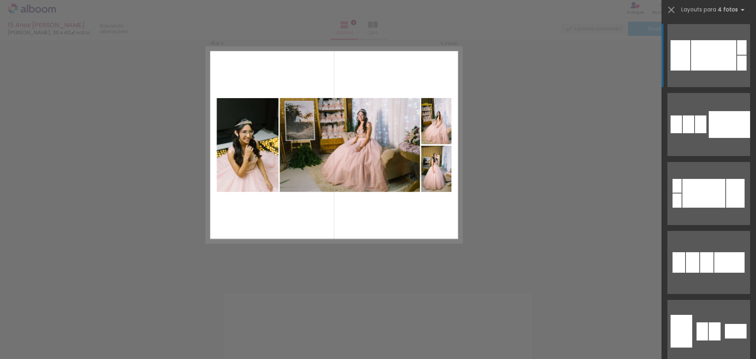
scroll to position [802, 0]
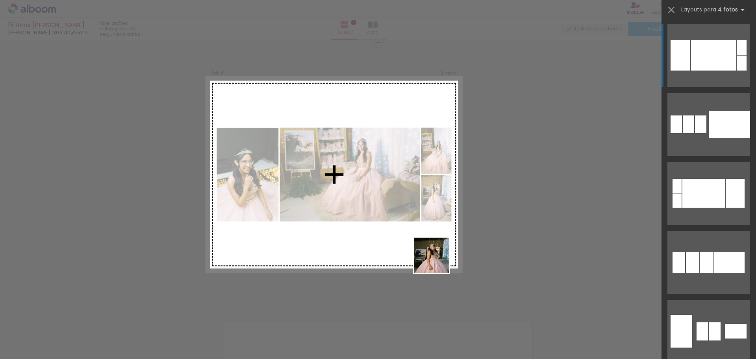
drag, startPoint x: 545, startPoint y: 345, endPoint x: 326, endPoint y: 202, distance: 260.6
click at [326, 202] on quentale-workspace at bounding box center [378, 179] width 756 height 359
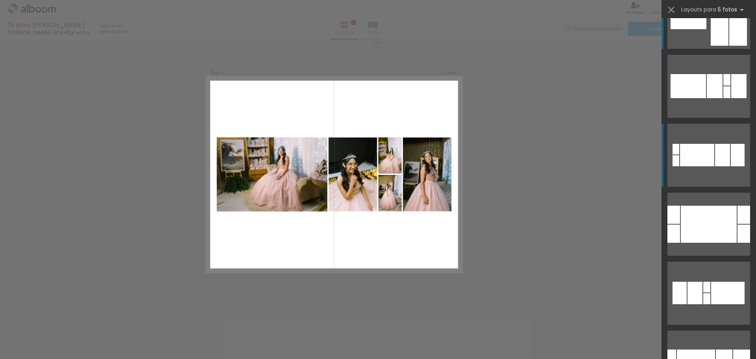
scroll to position [0, 0]
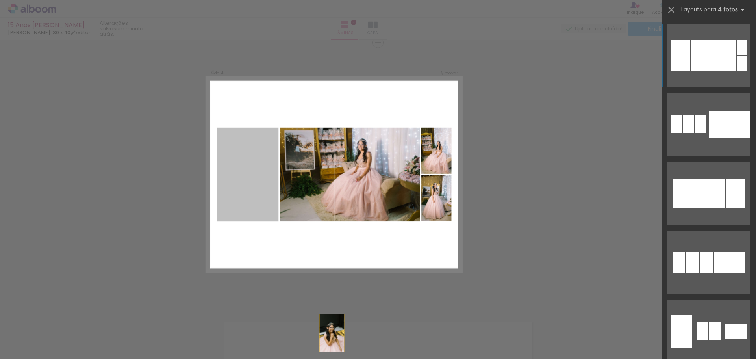
drag, startPoint x: 234, startPoint y: 194, endPoint x: 350, endPoint y: 370, distance: 211.5
click at [350, 358] on html "link( href="../../bower_components/polymer/polymer.html" rel="import" ) picture…" at bounding box center [378, 179] width 756 height 359
drag, startPoint x: 230, startPoint y: 179, endPoint x: 366, endPoint y: 338, distance: 209.2
click at [311, 343] on quentale-workspace at bounding box center [378, 179] width 756 height 359
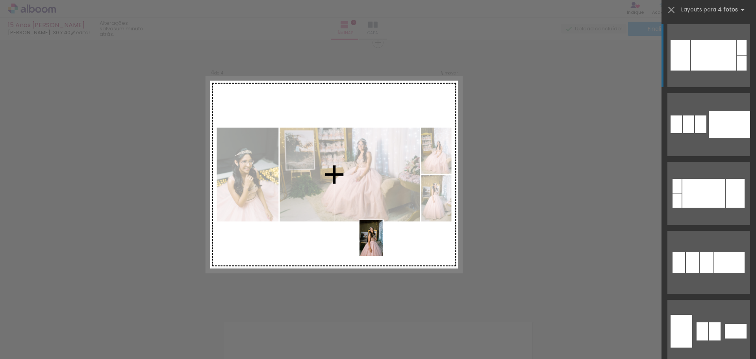
drag, startPoint x: 535, startPoint y: 334, endPoint x: 383, endPoint y: 244, distance: 176.6
click at [383, 244] on quentale-workspace at bounding box center [378, 179] width 756 height 359
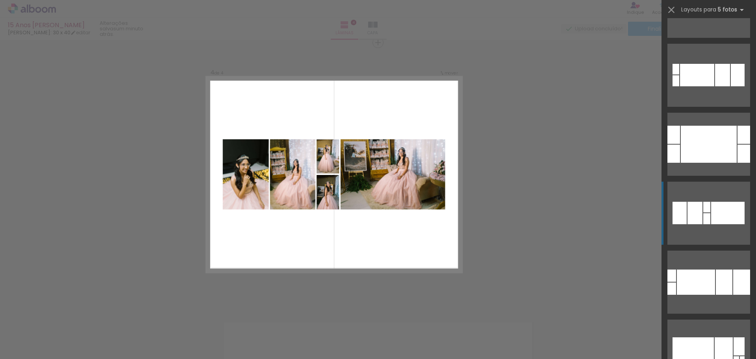
scroll to position [276, 0]
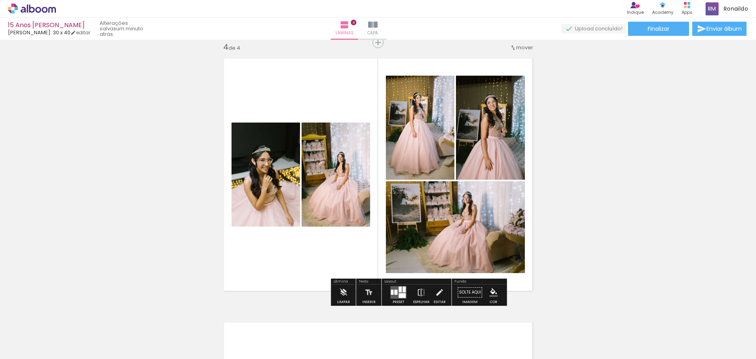
drag, startPoint x: 396, startPoint y: 293, endPoint x: 406, endPoint y: 288, distance: 11.8
click at [396, 293] on quentale-layouter at bounding box center [398, 292] width 16 height 13
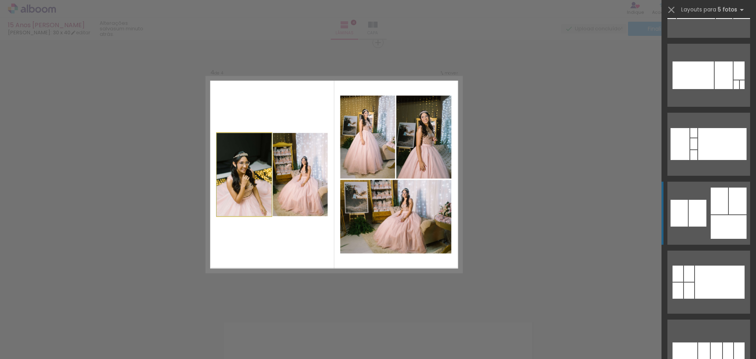
scroll to position [551, 0]
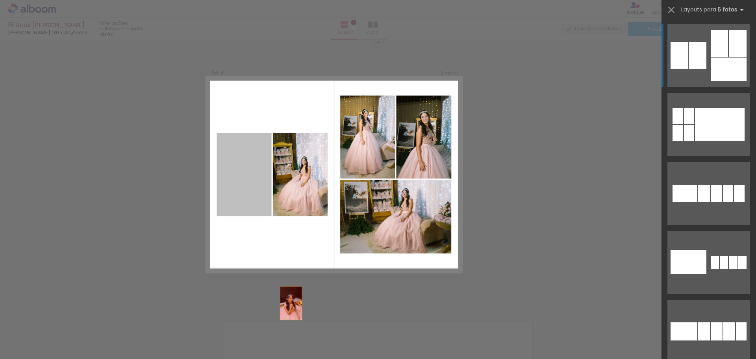
drag, startPoint x: 247, startPoint y: 172, endPoint x: 300, endPoint y: 336, distance: 172.2
click at [300, 336] on quentale-workspace at bounding box center [378, 179] width 756 height 359
drag, startPoint x: 231, startPoint y: 189, endPoint x: 268, endPoint y: 355, distance: 170.2
click at [268, 355] on quentale-workspace at bounding box center [378, 179] width 756 height 359
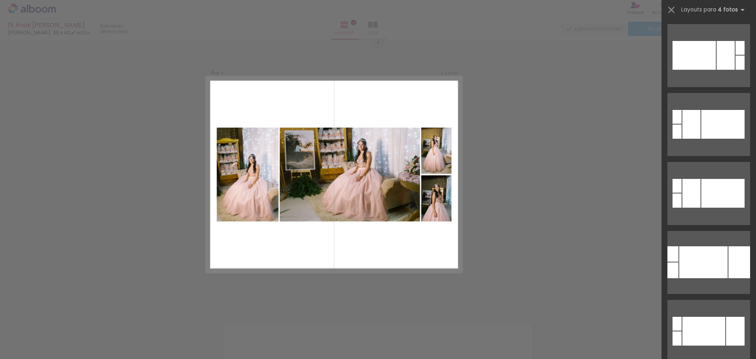
scroll to position [0, 0]
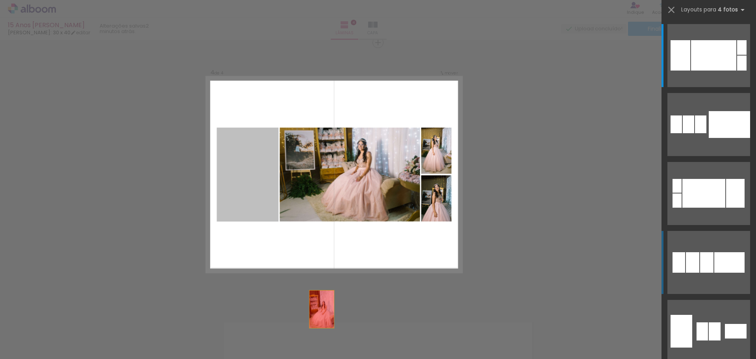
drag, startPoint x: 245, startPoint y: 187, endPoint x: 336, endPoint y: 341, distance: 178.5
click at [336, 341] on quentale-workspace at bounding box center [378, 179] width 756 height 359
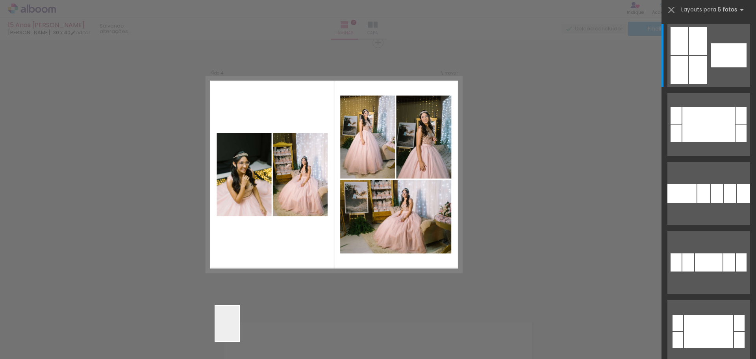
scroll to position [551, 0]
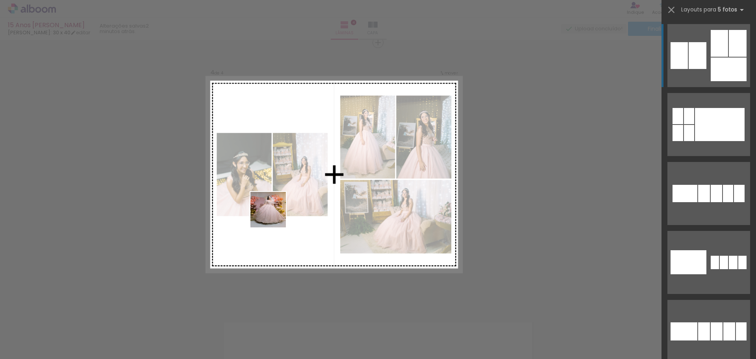
drag, startPoint x: 234, startPoint y: 339, endPoint x: 274, endPoint y: 215, distance: 129.5
click at [274, 215] on quentale-workspace at bounding box center [378, 179] width 756 height 359
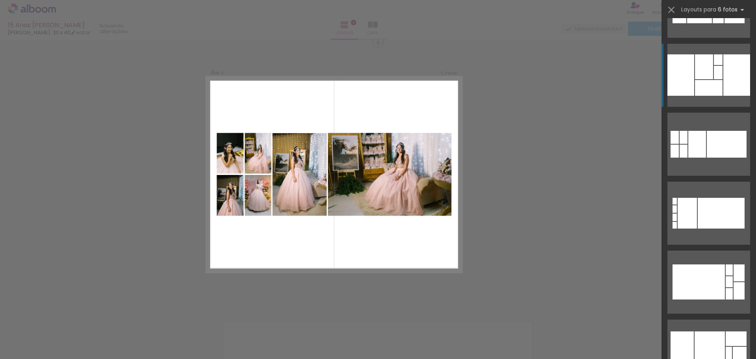
scroll to position [0, 0]
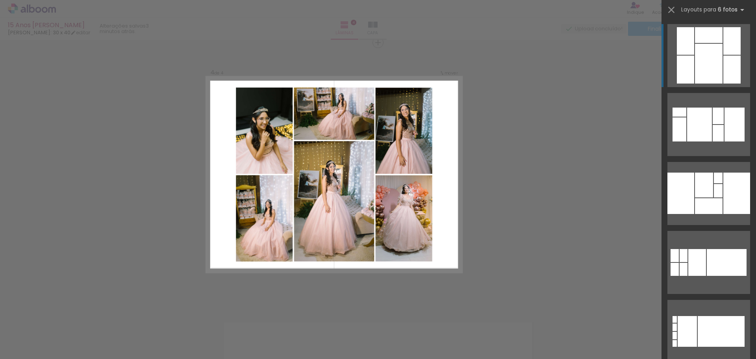
click at [697, 108] on div at bounding box center [699, 125] width 25 height 34
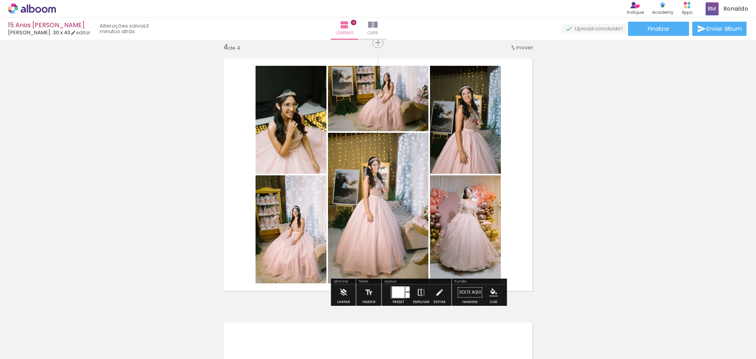
click at [418, 297] on iron-icon at bounding box center [421, 292] width 9 height 16
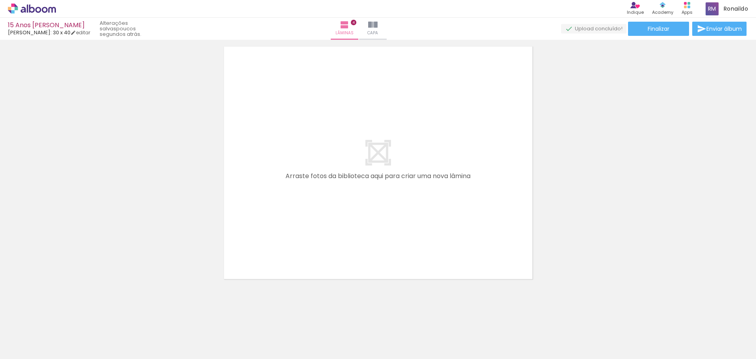
scroll to position [0, 708]
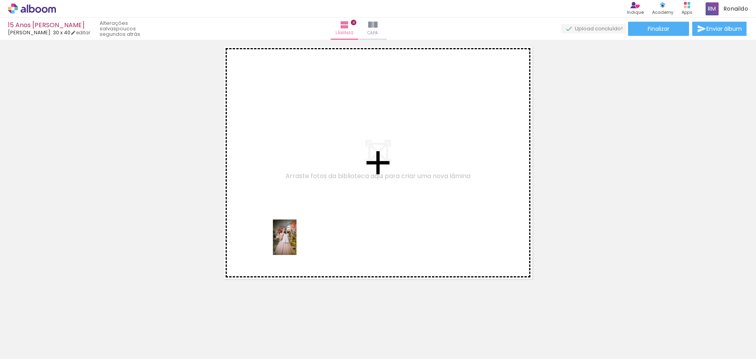
drag, startPoint x: 429, startPoint y: 339, endPoint x: 373, endPoint y: 241, distance: 112.4
click at [293, 230] on quentale-workspace at bounding box center [378, 179] width 756 height 359
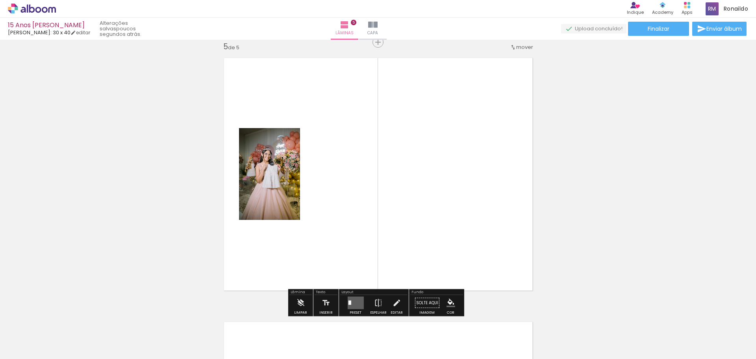
scroll to position [1066, 0]
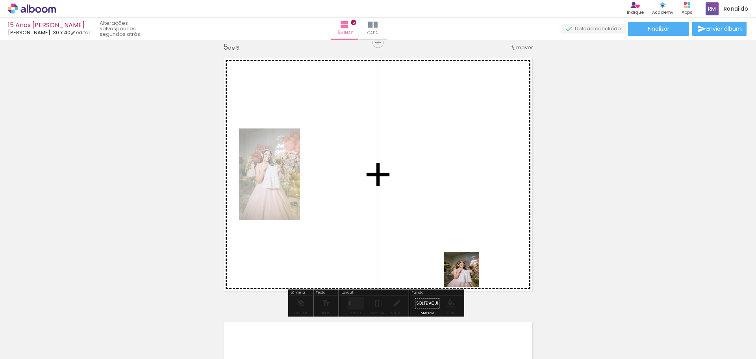
drag, startPoint x: 484, startPoint y: 337, endPoint x: 448, endPoint y: 201, distance: 141.4
click at [435, 191] on quentale-workspace at bounding box center [378, 179] width 756 height 359
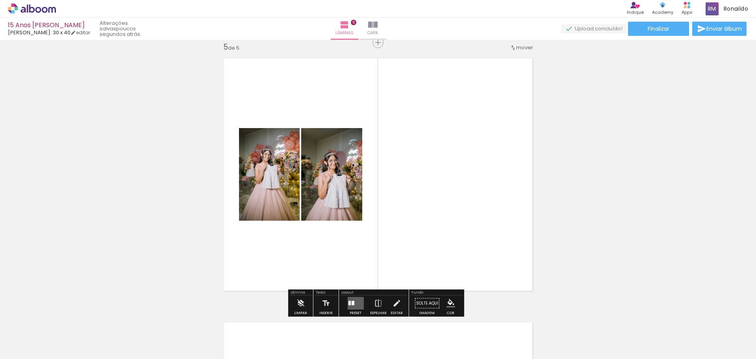
click at [351, 302] on div at bounding box center [352, 303] width 3 height 4
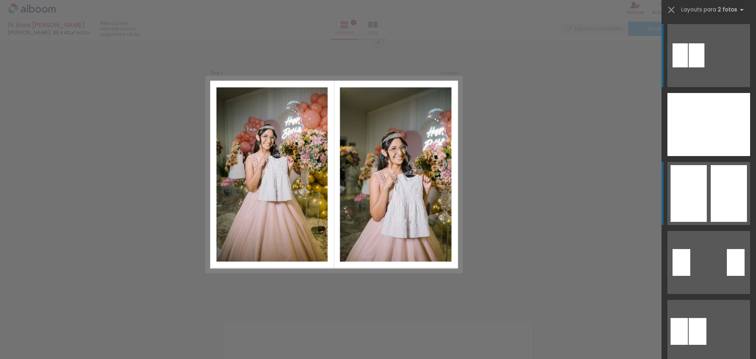
click at [695, 156] on div at bounding box center [687, 124] width 41 height 63
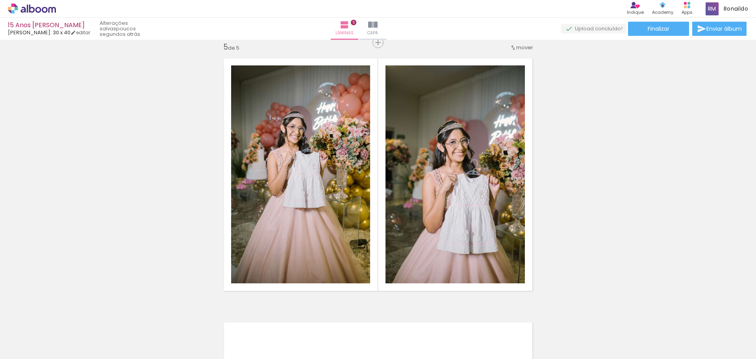
scroll to position [0, 1014]
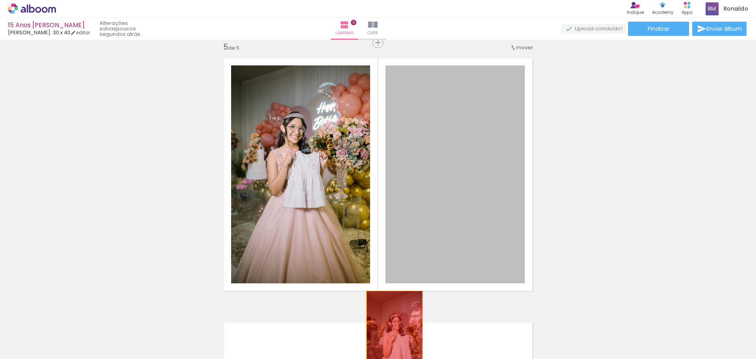
drag, startPoint x: 423, startPoint y: 168, endPoint x: 391, endPoint y: 335, distance: 169.7
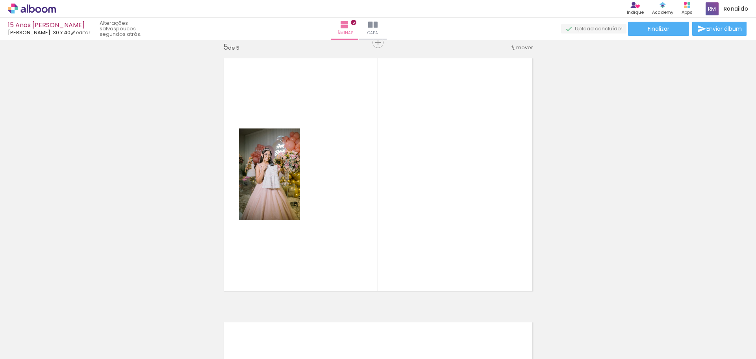
scroll to position [0, 1012]
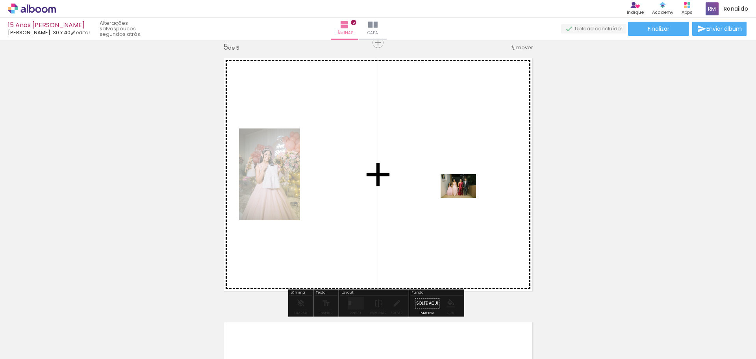
drag, startPoint x: 209, startPoint y: 341, endPoint x: 463, endPoint y: 198, distance: 291.6
click at [463, 198] on quentale-workspace at bounding box center [378, 179] width 756 height 359
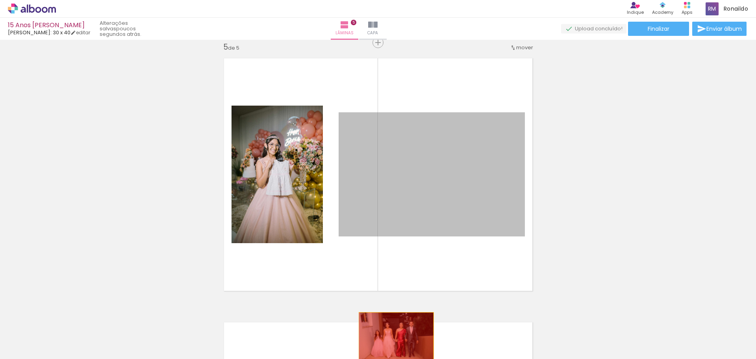
drag, startPoint x: 455, startPoint y: 198, endPoint x: 391, endPoint y: 338, distance: 153.5
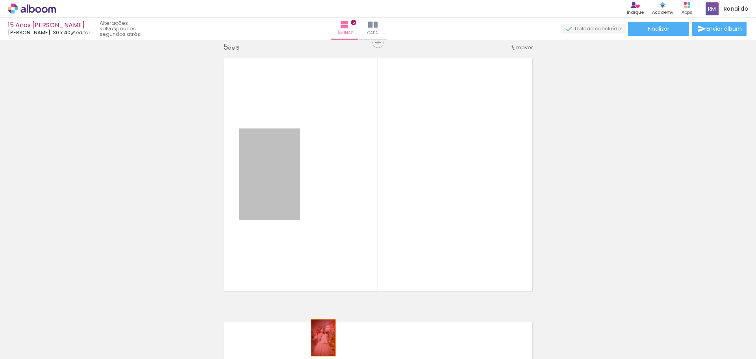
drag, startPoint x: 281, startPoint y: 189, endPoint x: 320, endPoint y: 337, distance: 153.6
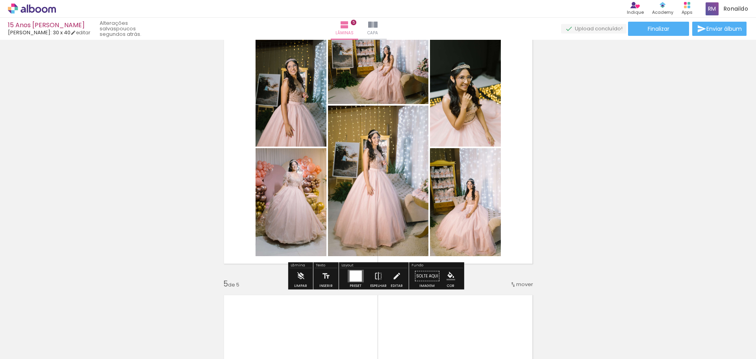
scroll to position [829, 0]
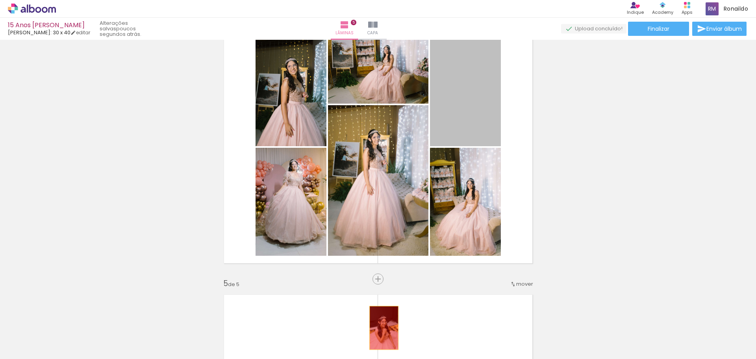
drag, startPoint x: 469, startPoint y: 126, endPoint x: 368, endPoint y: 337, distance: 233.4
click at [367, 344] on quentale-workspace at bounding box center [378, 179] width 756 height 359
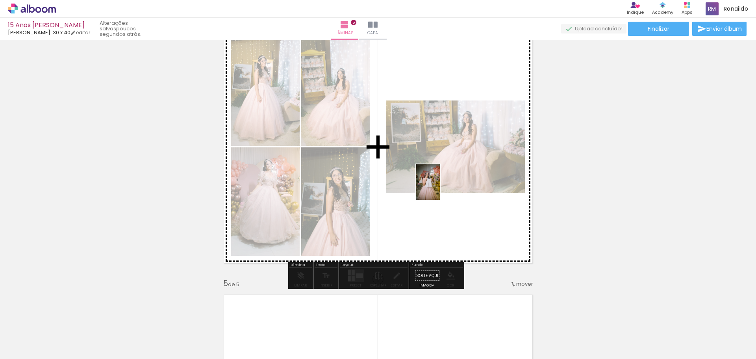
drag, startPoint x: 130, startPoint y: 342, endPoint x: 440, endPoint y: 188, distance: 346.4
click at [440, 188] on quentale-workspace at bounding box center [378, 179] width 756 height 359
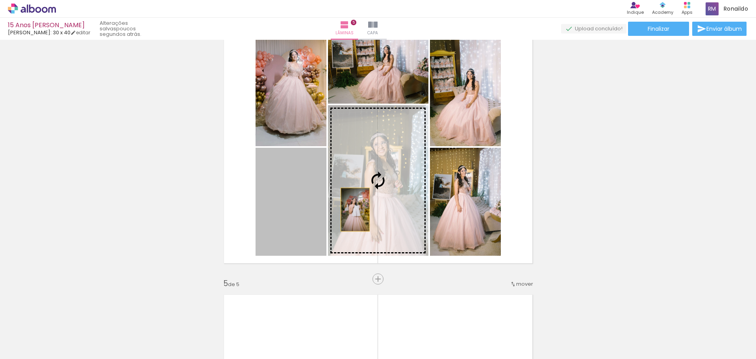
drag, startPoint x: 287, startPoint y: 221, endPoint x: 369, endPoint y: 206, distance: 84.0
click at [0, 0] on slot at bounding box center [0, 0] width 0 height 0
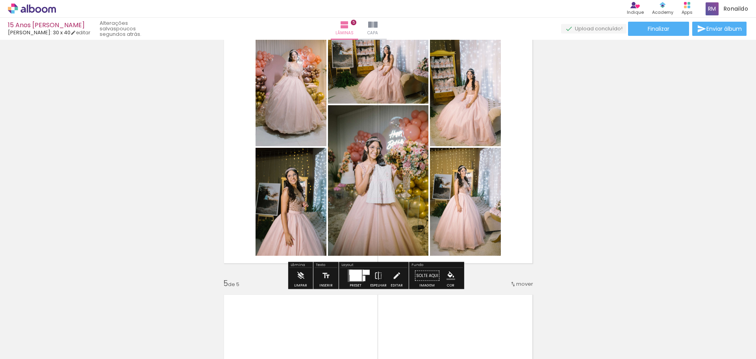
click at [645, 155] on div "Inserir lâmina 1 de 5 Inserir lâmina 2 de 5 Inserir lâmina 3 de 5 Inserir lâmin…" at bounding box center [378, 4] width 756 height 1583
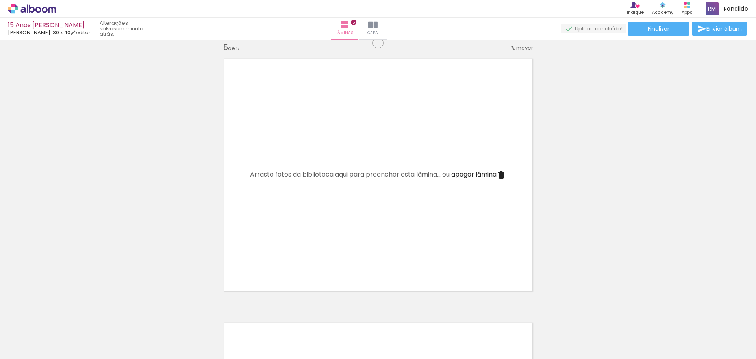
scroll to position [1066, 0]
drag, startPoint x: 214, startPoint y: 339, endPoint x: 304, endPoint y: 258, distance: 120.8
click at [304, 258] on quentale-workspace at bounding box center [378, 179] width 756 height 359
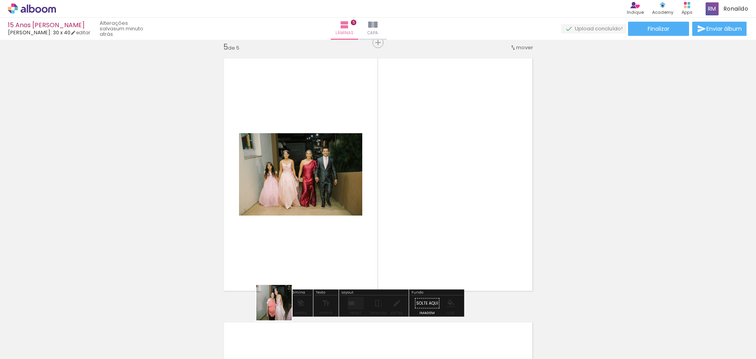
drag, startPoint x: 265, startPoint y: 335, endPoint x: 302, endPoint y: 251, distance: 91.7
click at [298, 248] on quentale-workspace at bounding box center [378, 179] width 756 height 359
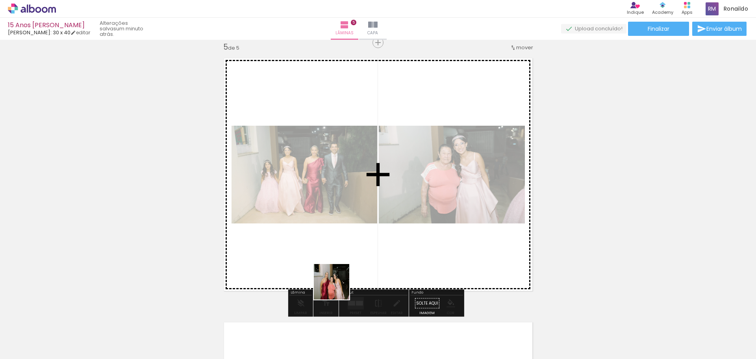
drag, startPoint x: 310, startPoint y: 330, endPoint x: 351, endPoint y: 239, distance: 100.1
click at [351, 241] on quentale-workspace at bounding box center [378, 179] width 756 height 359
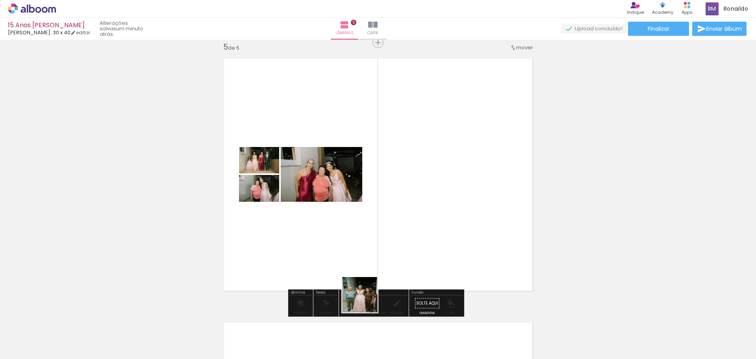
drag, startPoint x: 355, startPoint y: 340, endPoint x: 378, endPoint y: 247, distance: 95.8
click at [373, 244] on quentale-workspace at bounding box center [378, 179] width 756 height 359
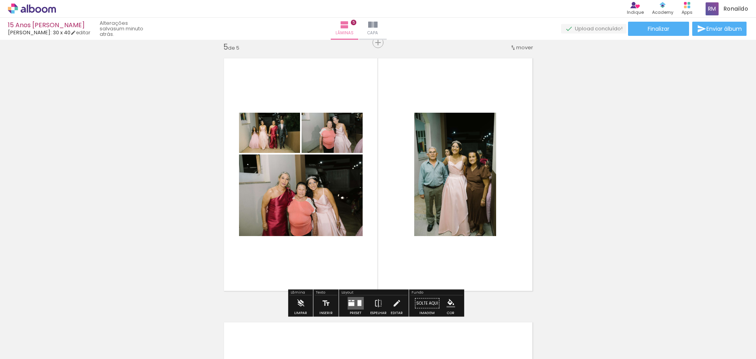
drag, startPoint x: 395, startPoint y: 334, endPoint x: 431, endPoint y: 267, distance: 76.8
click at [412, 254] on quentale-workspace at bounding box center [378, 179] width 756 height 359
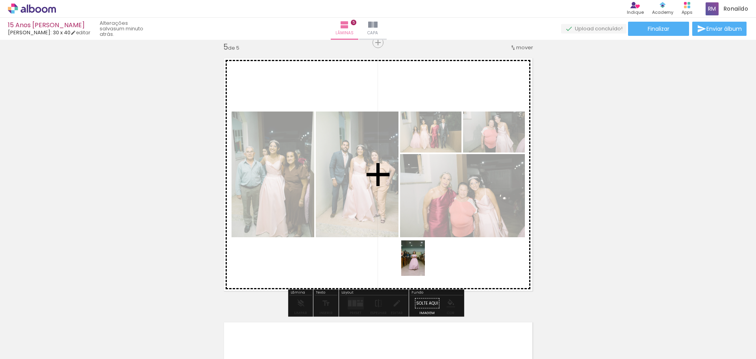
drag, startPoint x: 440, startPoint y: 337, endPoint x: 425, endPoint y: 264, distance: 74.5
click at [425, 264] on quentale-workspace at bounding box center [378, 179] width 756 height 359
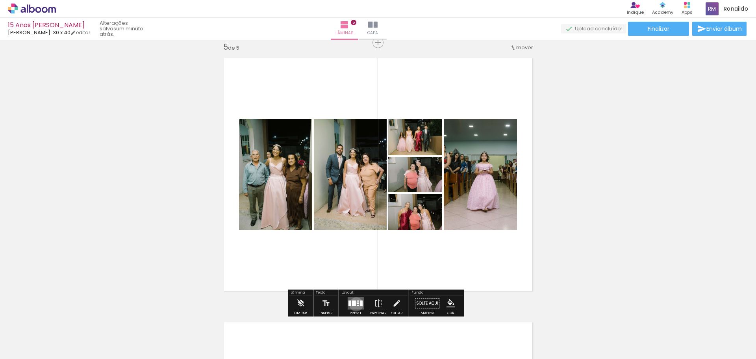
click at [354, 304] on quentale-layouter at bounding box center [355, 303] width 16 height 13
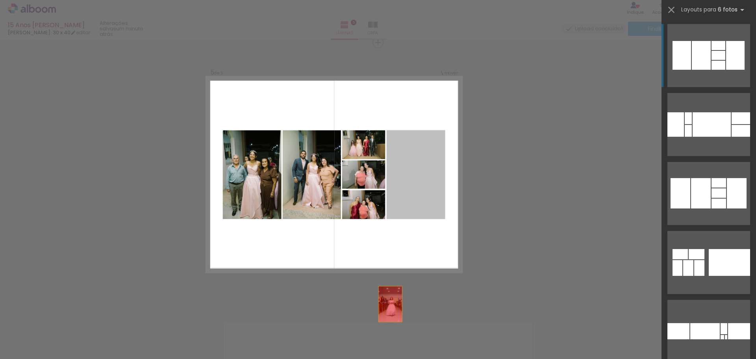
drag, startPoint x: 271, startPoint y: 191, endPoint x: 374, endPoint y: 337, distance: 178.7
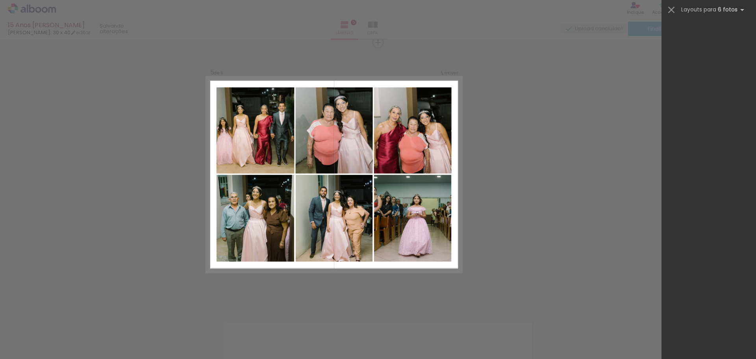
scroll to position [36180, 0]
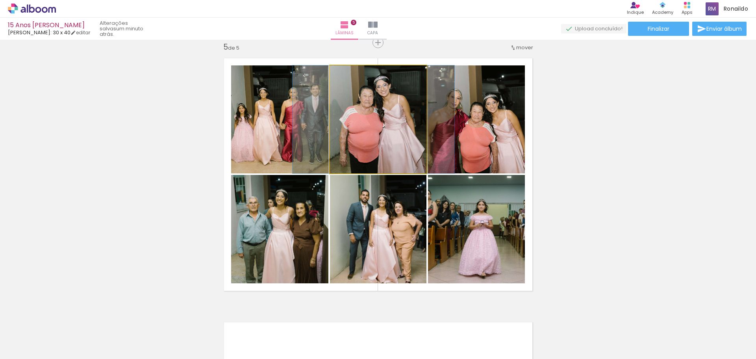
drag, startPoint x: 402, startPoint y: 142, endPoint x: 397, endPoint y: 142, distance: 4.7
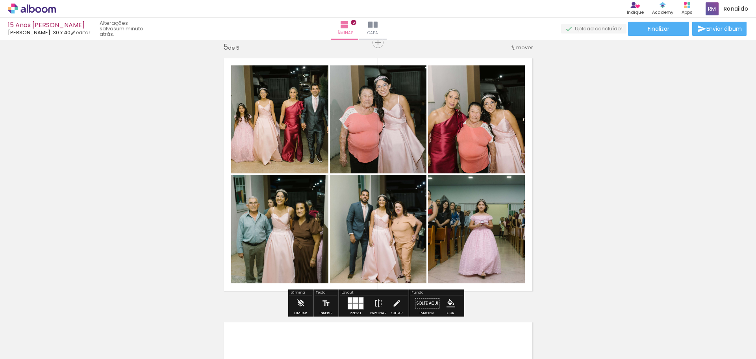
click at [499, 228] on quentale-photo at bounding box center [476, 229] width 97 height 108
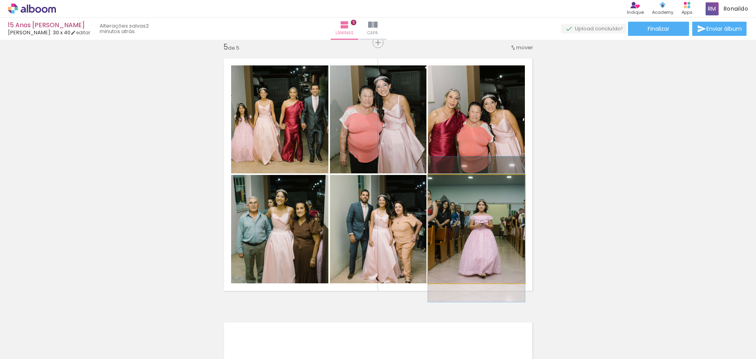
click at [471, 244] on quentale-photo at bounding box center [476, 229] width 97 height 108
click at [479, 245] on quentale-photo at bounding box center [476, 229] width 97 height 108
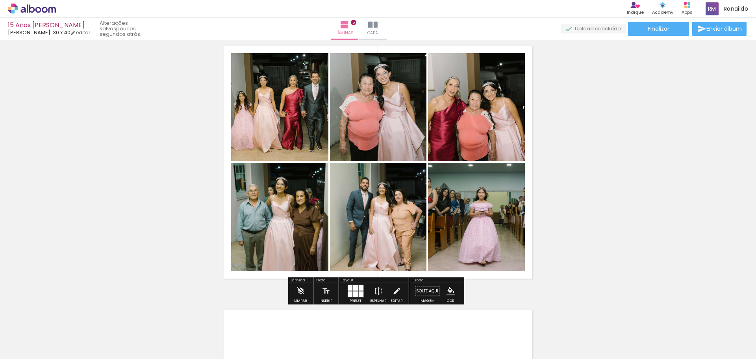
scroll to position [1066, 0]
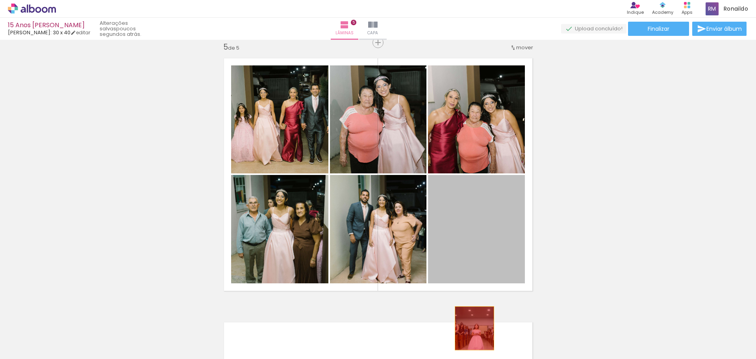
drag, startPoint x: 483, startPoint y: 237, endPoint x: 468, endPoint y: 333, distance: 96.8
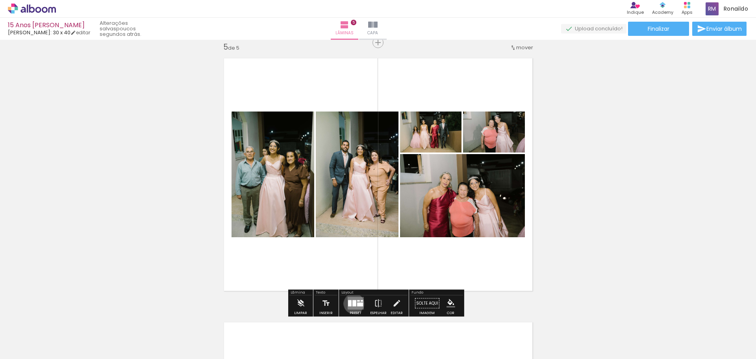
click at [352, 303] on div at bounding box center [354, 303] width 4 height 6
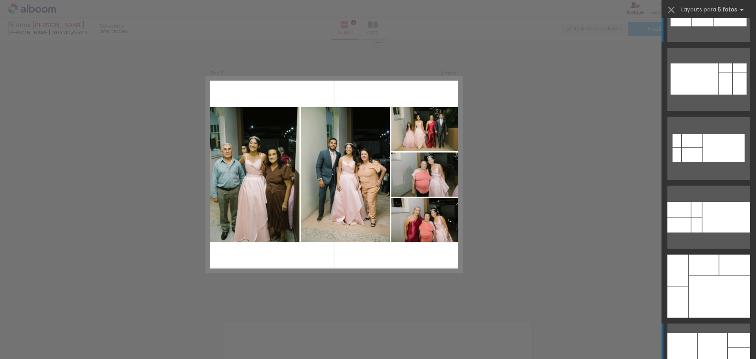
scroll to position [118, 0]
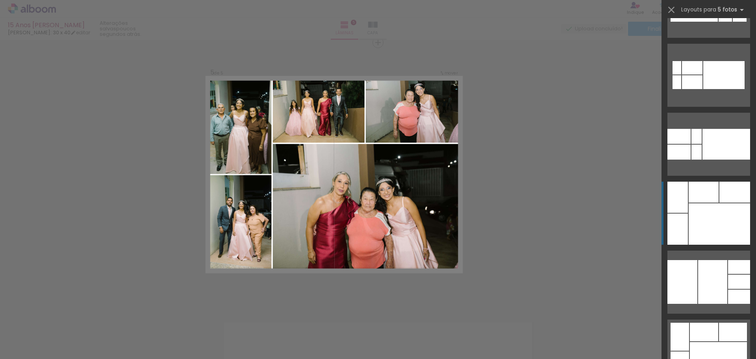
click at [705, 220] on div at bounding box center [719, 223] width 61 height 41
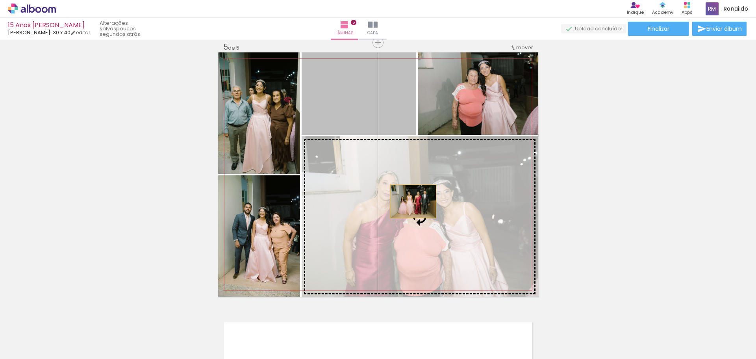
drag, startPoint x: 383, startPoint y: 101, endPoint x: 410, endPoint y: 201, distance: 103.9
click at [0, 0] on slot at bounding box center [0, 0] width 0 height 0
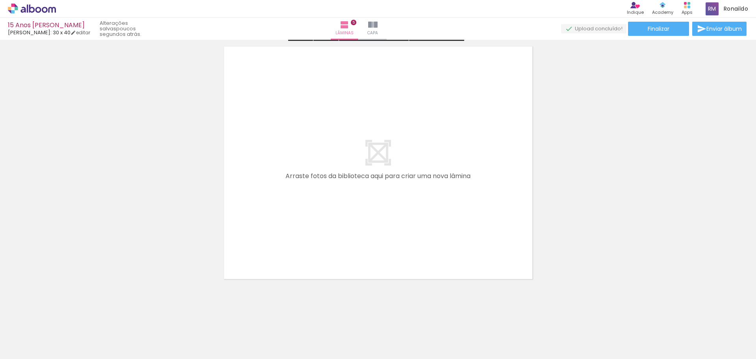
scroll to position [1344, 0]
drag, startPoint x: 341, startPoint y: 339, endPoint x: 360, endPoint y: 189, distance: 151.2
click at [350, 174] on quentale-workspace at bounding box center [378, 179] width 756 height 359
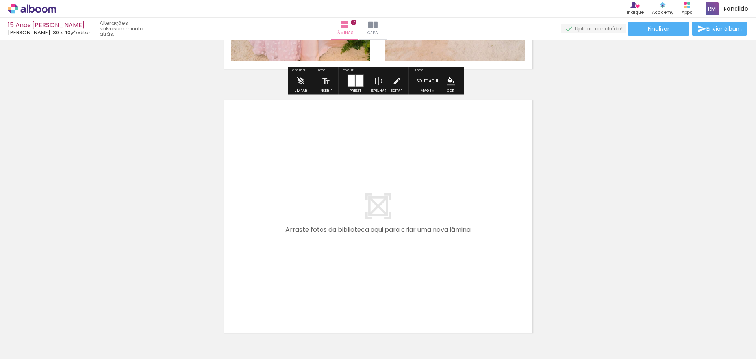
scroll to position [1830, 0]
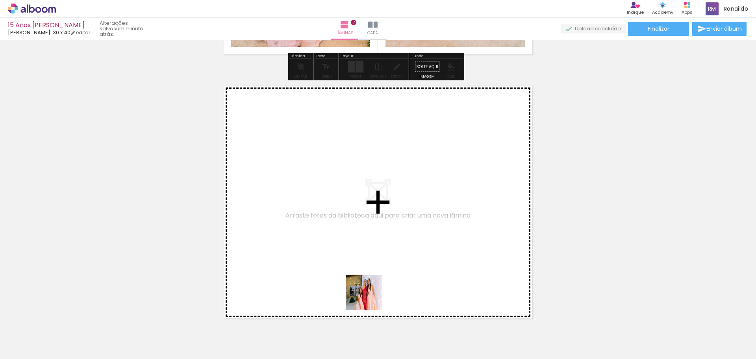
drag, startPoint x: 365, startPoint y: 339, endPoint x: 354, endPoint y: 208, distance: 131.1
click at [354, 208] on quentale-workspace at bounding box center [378, 179] width 756 height 359
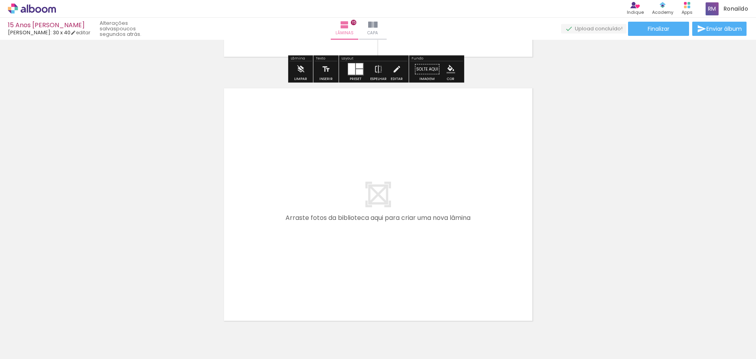
scroll to position [3977, 0]
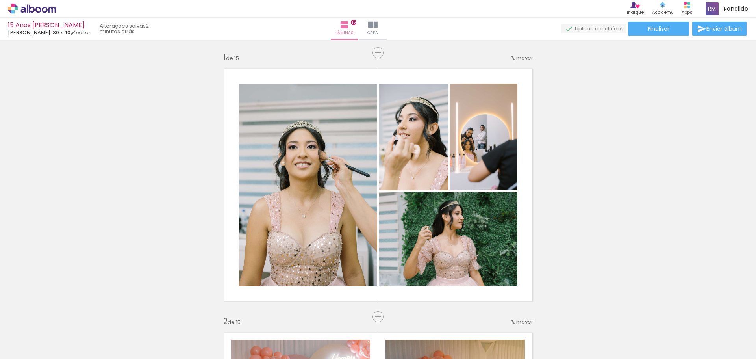
scroll to position [3977, 0]
